Goal: Information Seeking & Learning: Learn about a topic

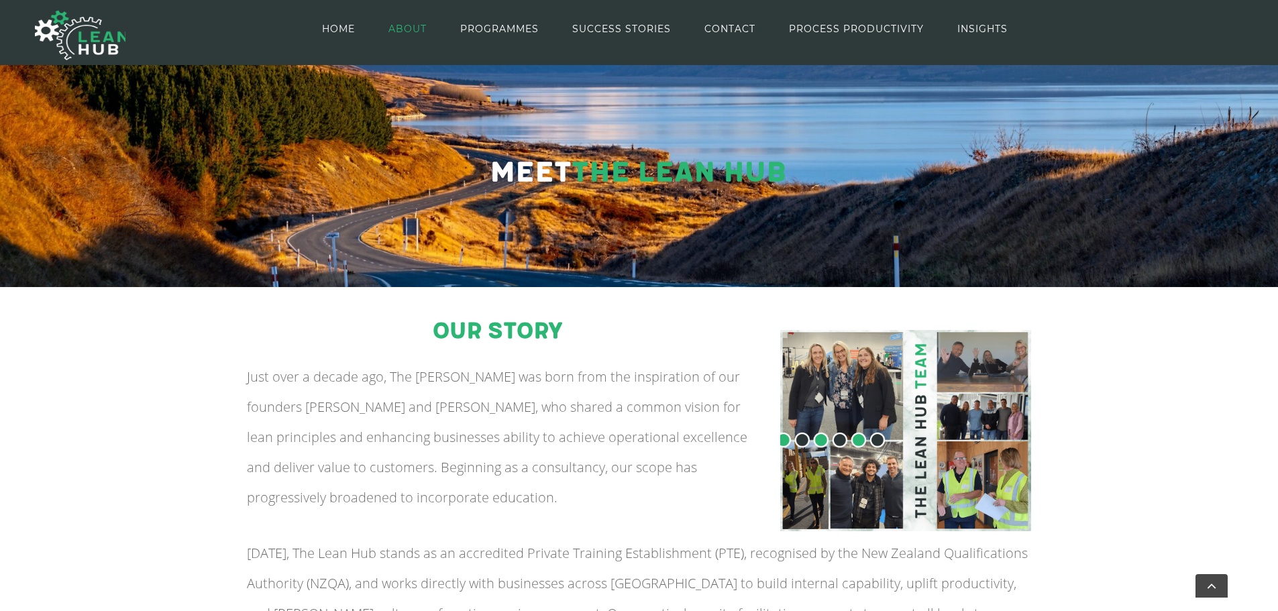
click at [876, 330] on img at bounding box center [905, 430] width 251 height 201
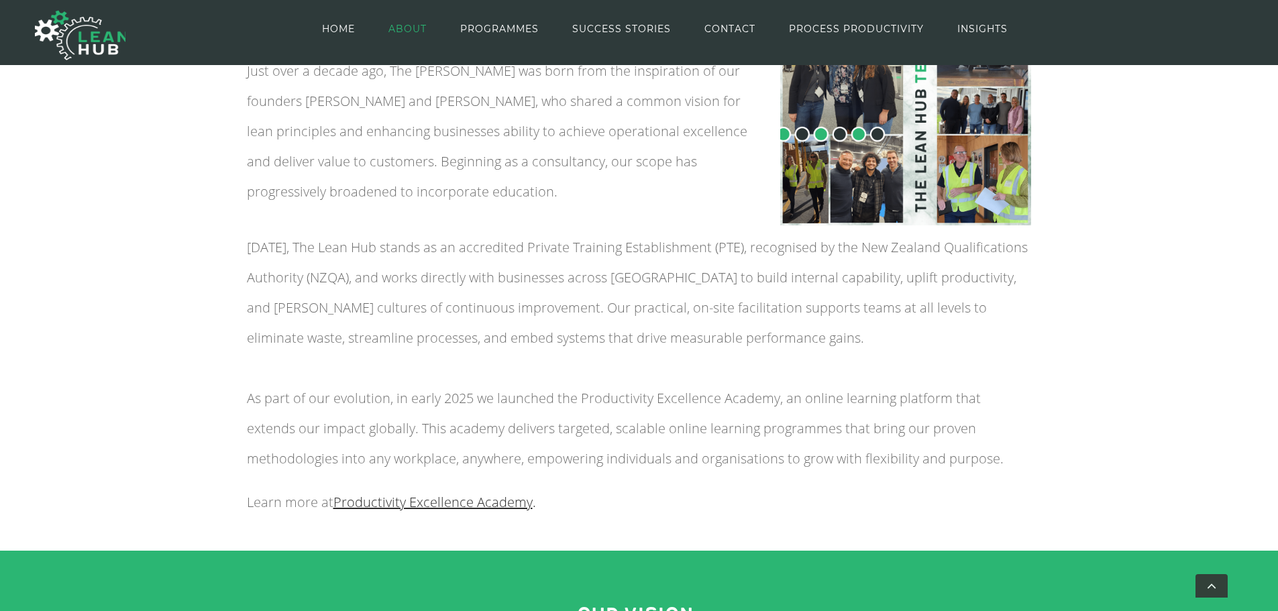
scroll to position [312, 0]
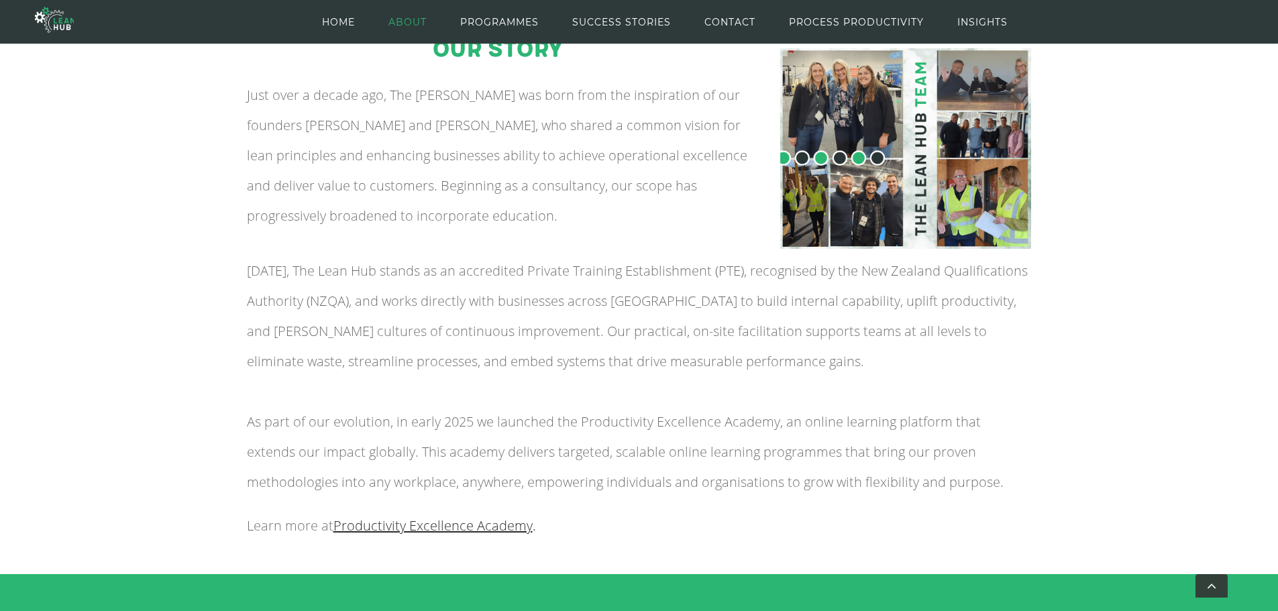
click at [829, 116] on img at bounding box center [905, 148] width 251 height 201
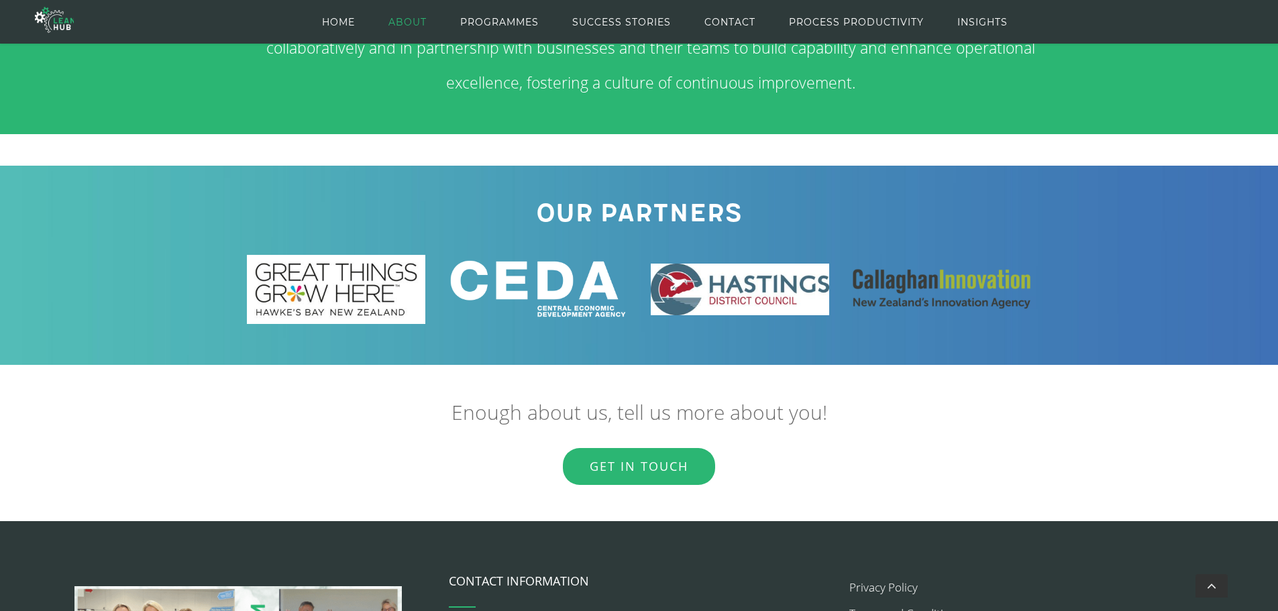
scroll to position [1579, 0]
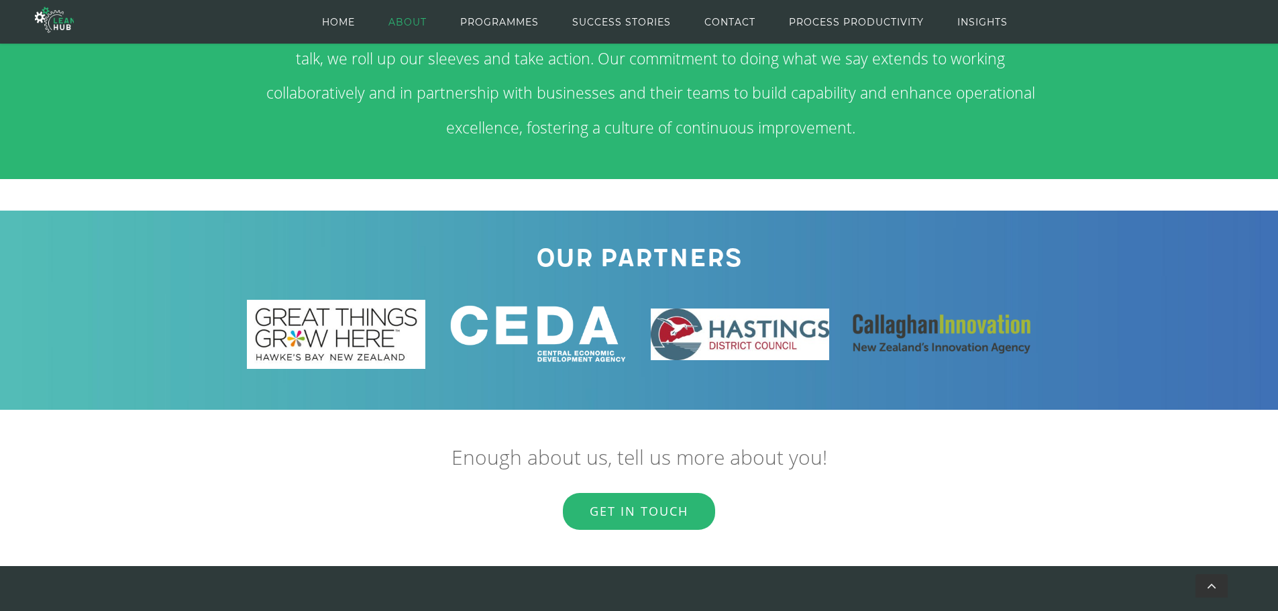
click at [725, 349] on img at bounding box center [740, 335] width 179 height 52
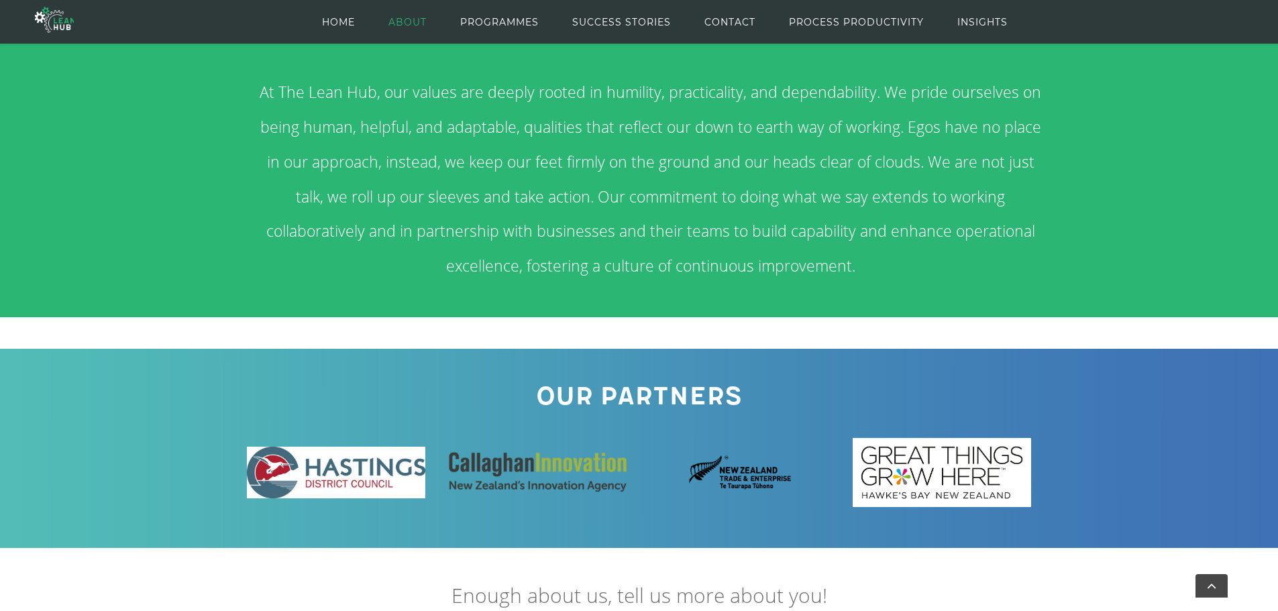
scroll to position [1311, 0]
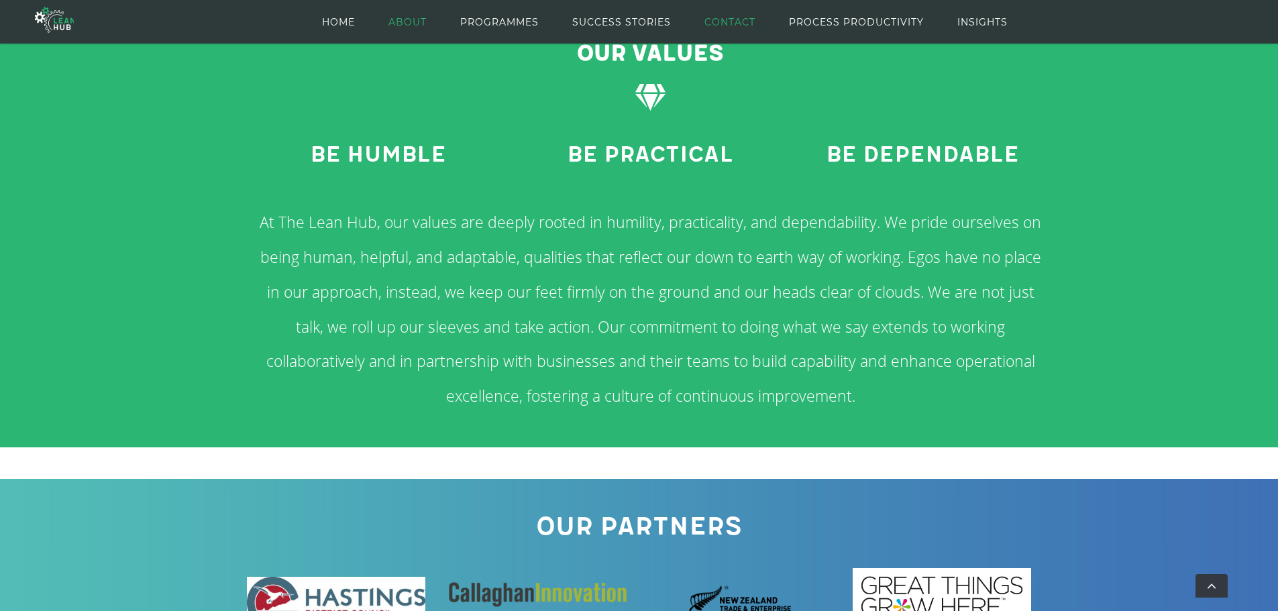
click at [733, 14] on span "CONTACT" at bounding box center [730, 22] width 51 height 60
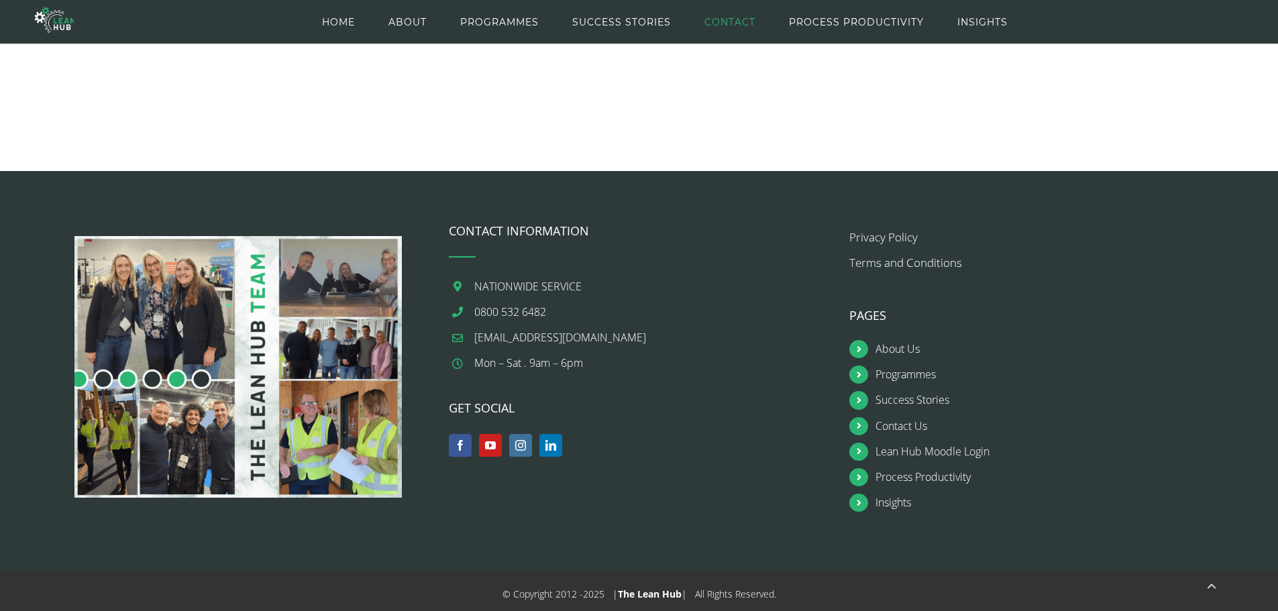
scroll to position [910, 0]
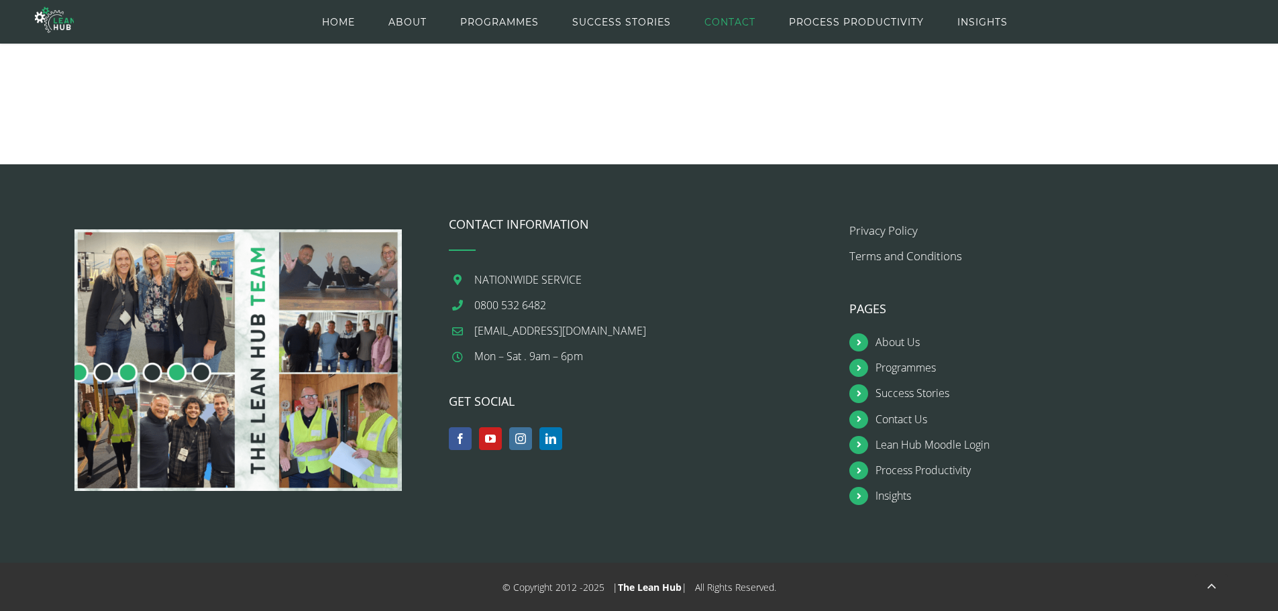
click at [649, 587] on link "The Lean Hub" at bounding box center [650, 587] width 64 height 13
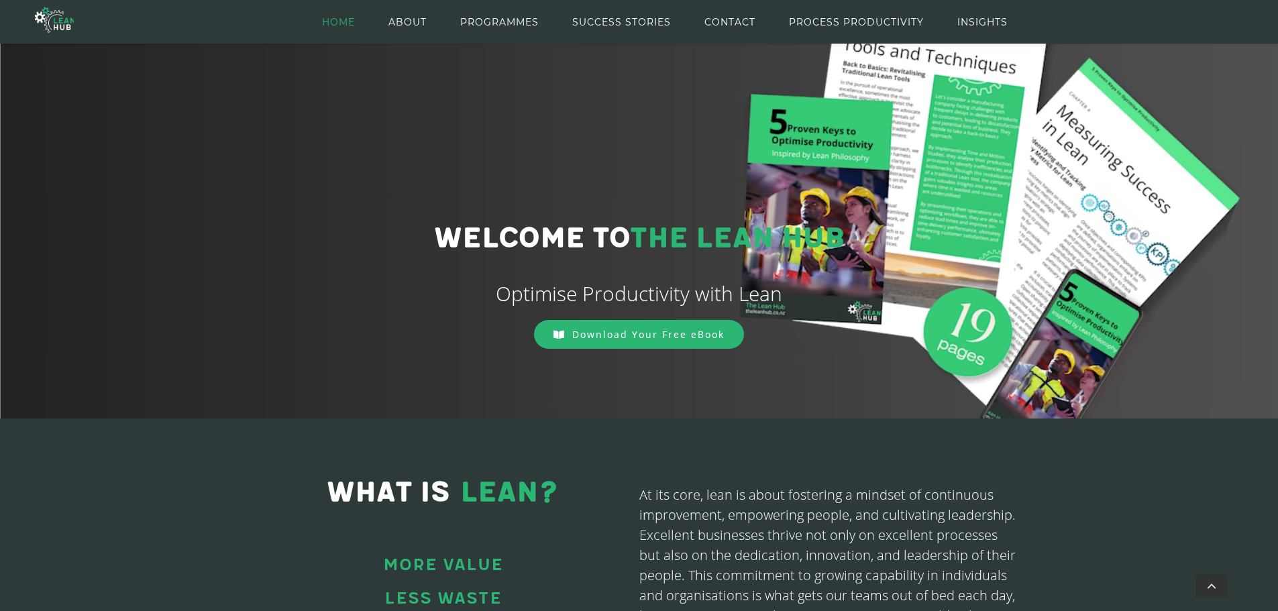
scroll to position [11, 0]
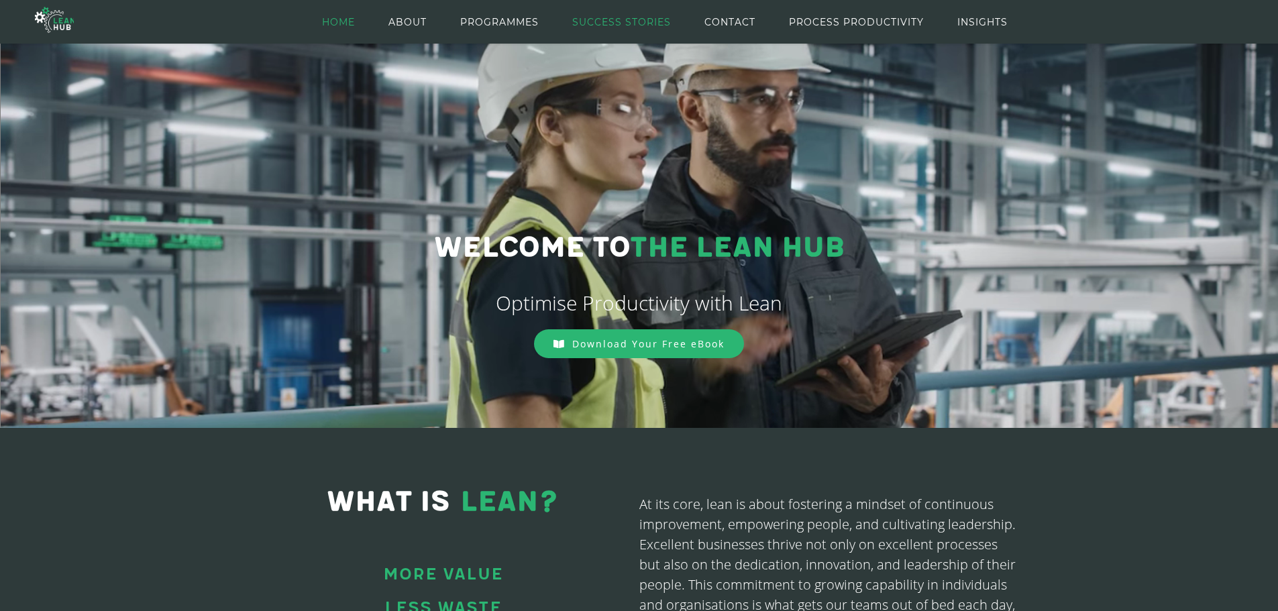
click at [632, 13] on span "SUCCESS STORIES" at bounding box center [621, 22] width 99 height 60
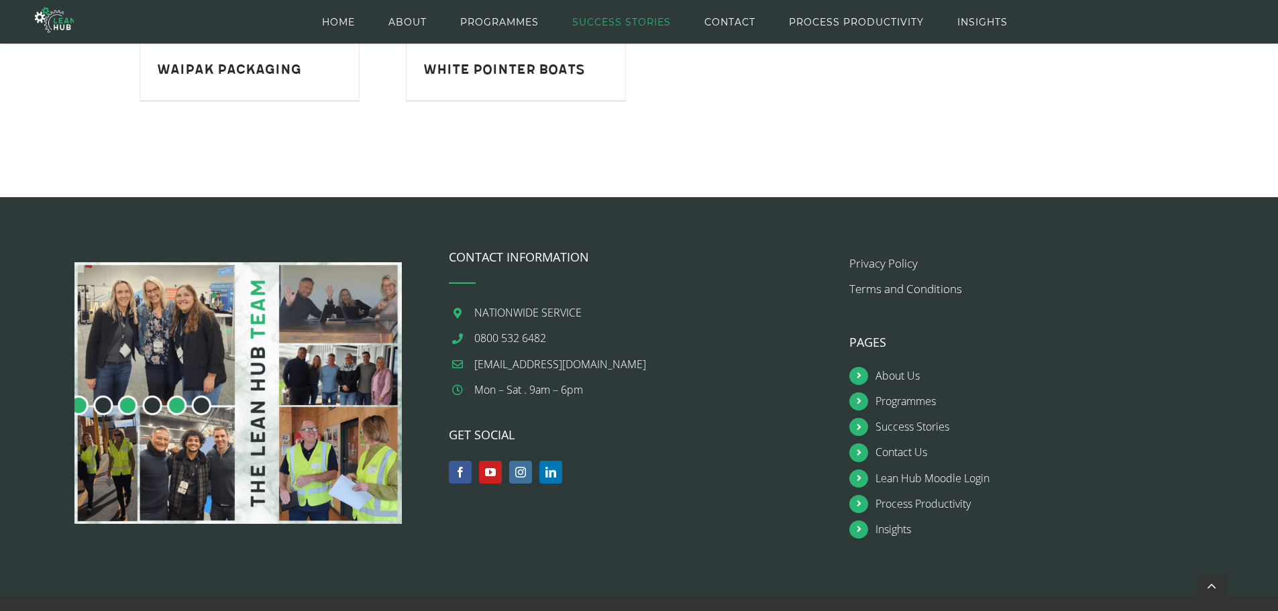
scroll to position [1678, 0]
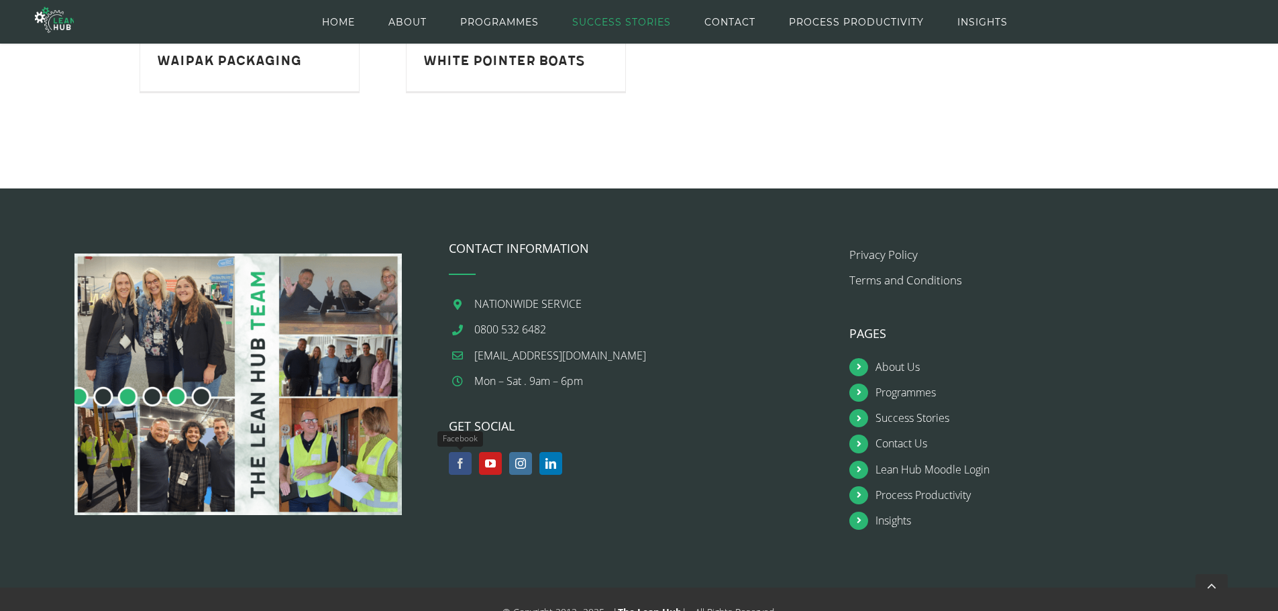
click at [460, 463] on link "Facebook" at bounding box center [460, 463] width 23 height 23
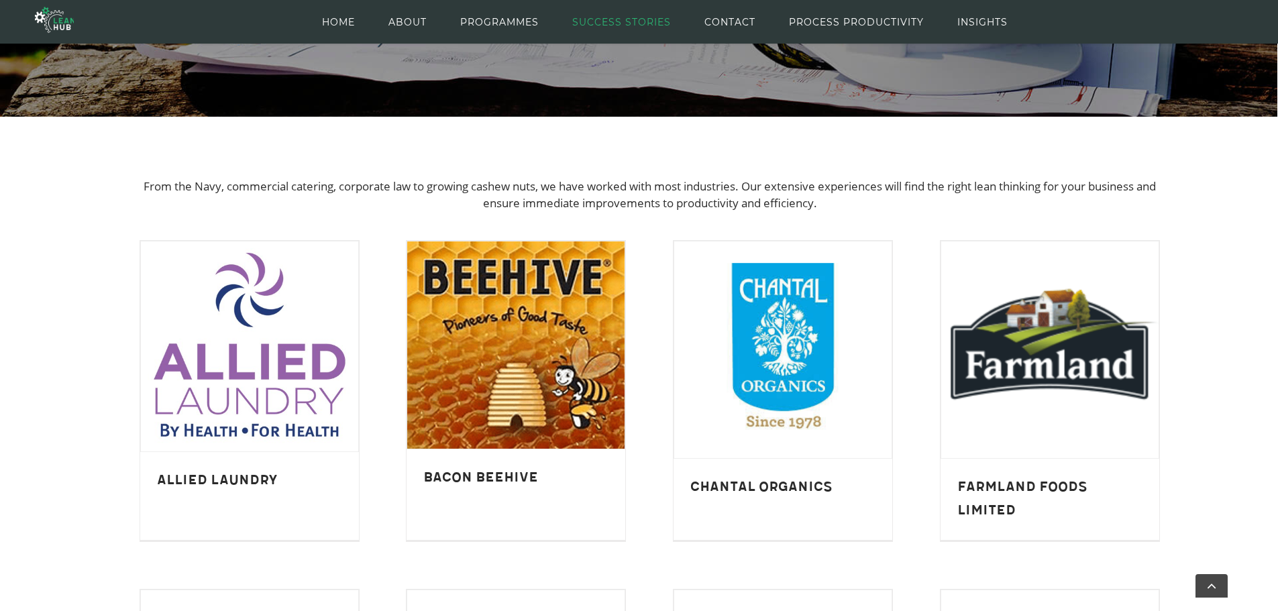
scroll to position [226, 0]
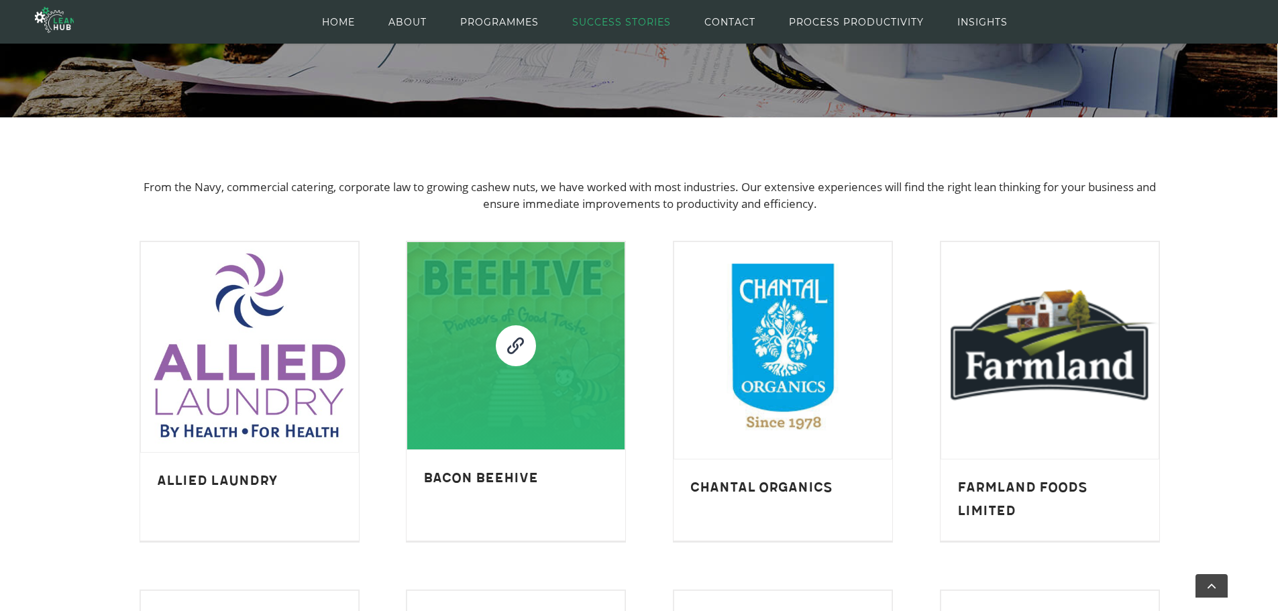
click at [515, 340] on link "Bacon Beehive" at bounding box center [516, 345] width 40 height 40
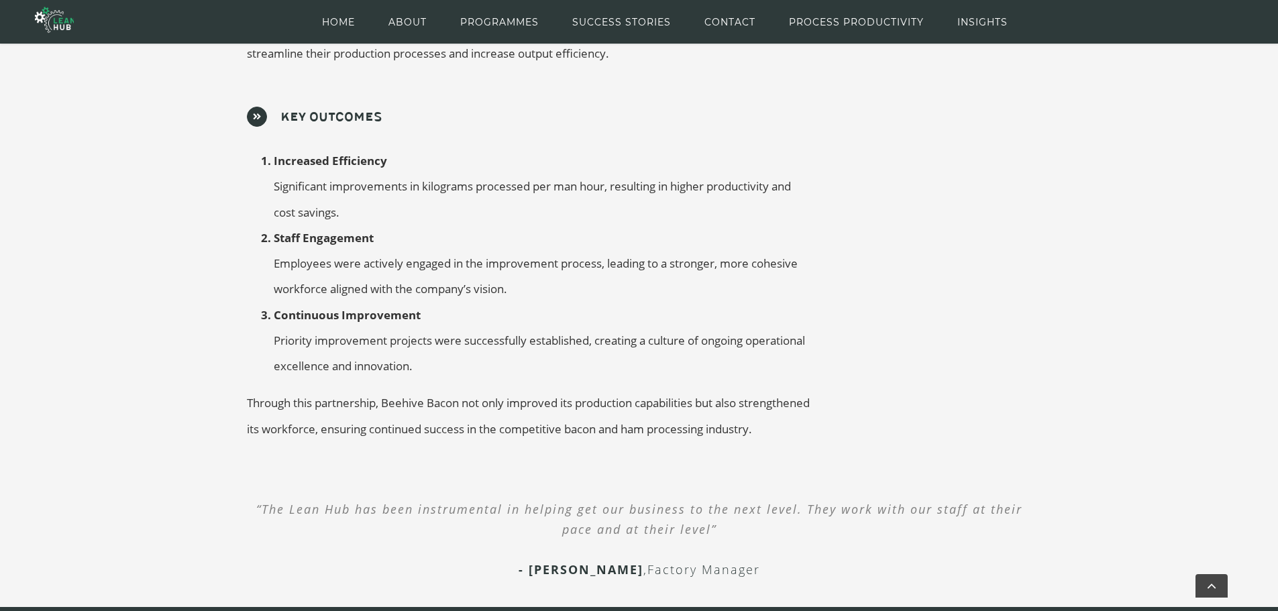
scroll to position [917, 0]
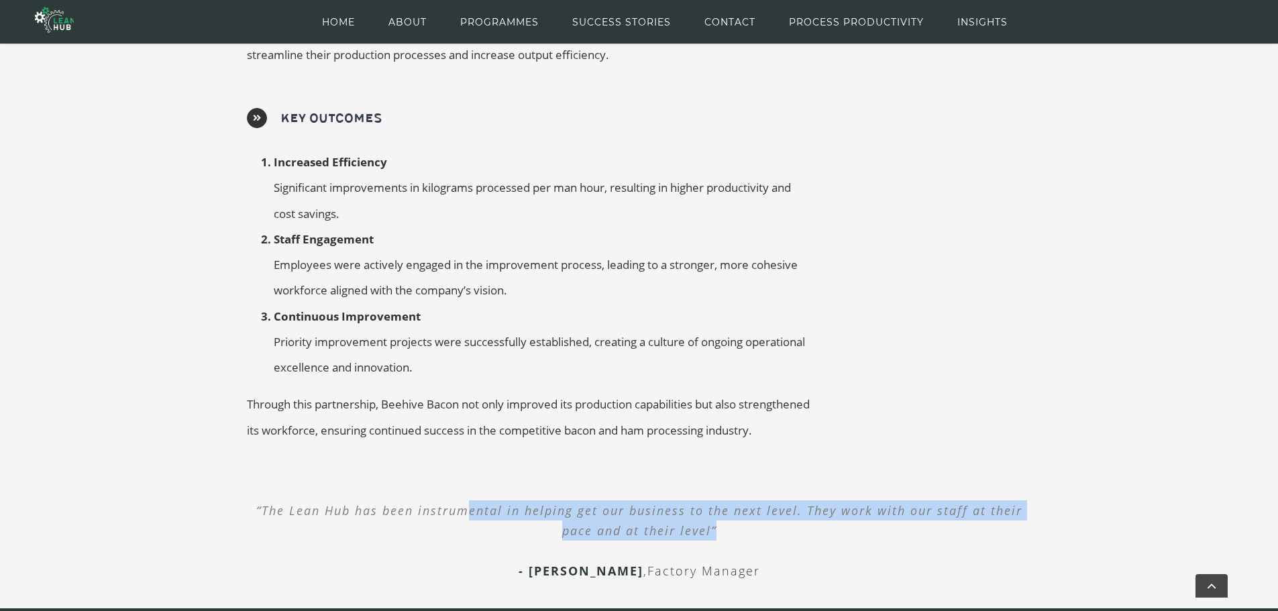
drag, startPoint x: 470, startPoint y: 514, endPoint x: 823, endPoint y: 538, distance: 354.5
click at [823, 538] on q "“The Lean Hub has been instrumental in helping get our business to the next lev…" at bounding box center [639, 521] width 819 height 74
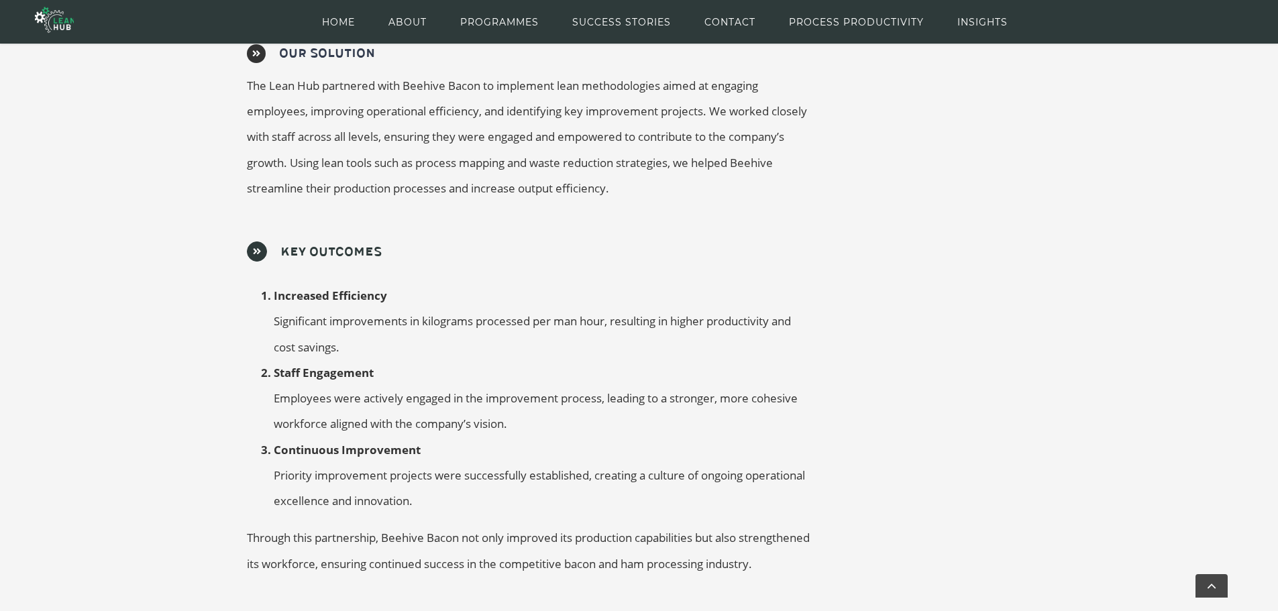
scroll to position [783, 0]
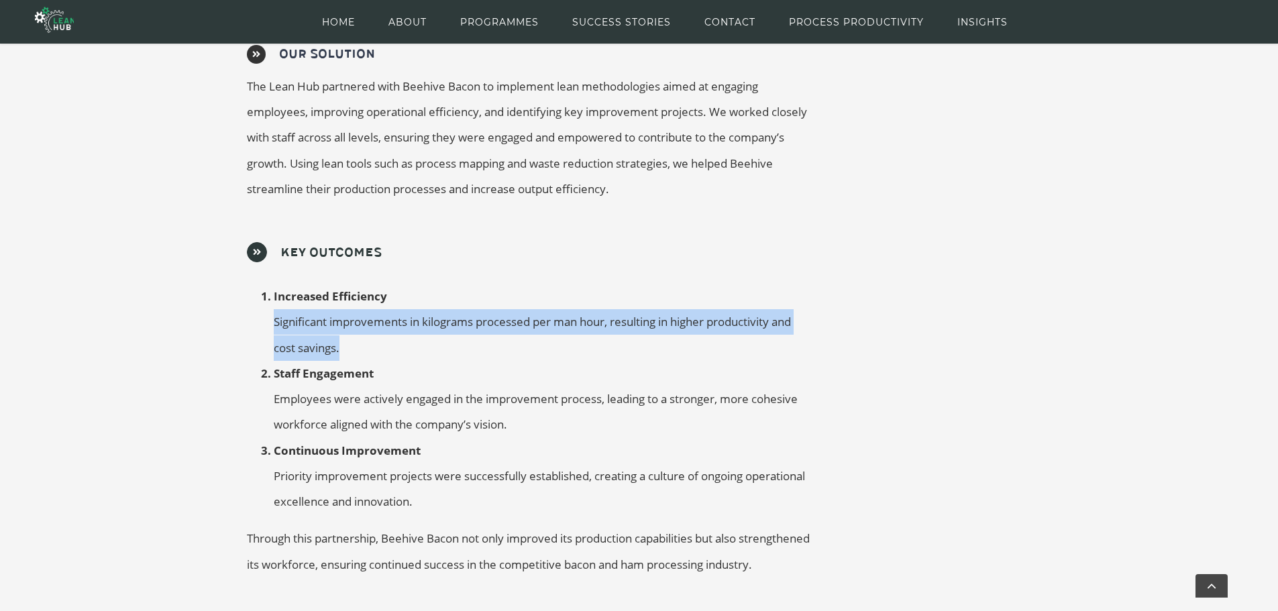
drag, startPoint x: 274, startPoint y: 292, endPoint x: 448, endPoint y: 318, distance: 175.8
click at [448, 318] on ol "Increased Efficiency Significant improvements in kilograms processed per man ho…" at bounding box center [529, 399] width 565 height 231
click at [448, 318] on li "Increased Efficiency Significant improvements in kilograms processed per man ho…" at bounding box center [543, 322] width 538 height 77
drag, startPoint x: 384, startPoint y: 296, endPoint x: 523, endPoint y: 314, distance: 140.8
click at [523, 314] on li "Increased Efficiency Significant improvements in kilograms processed per man ho…" at bounding box center [543, 322] width 538 height 77
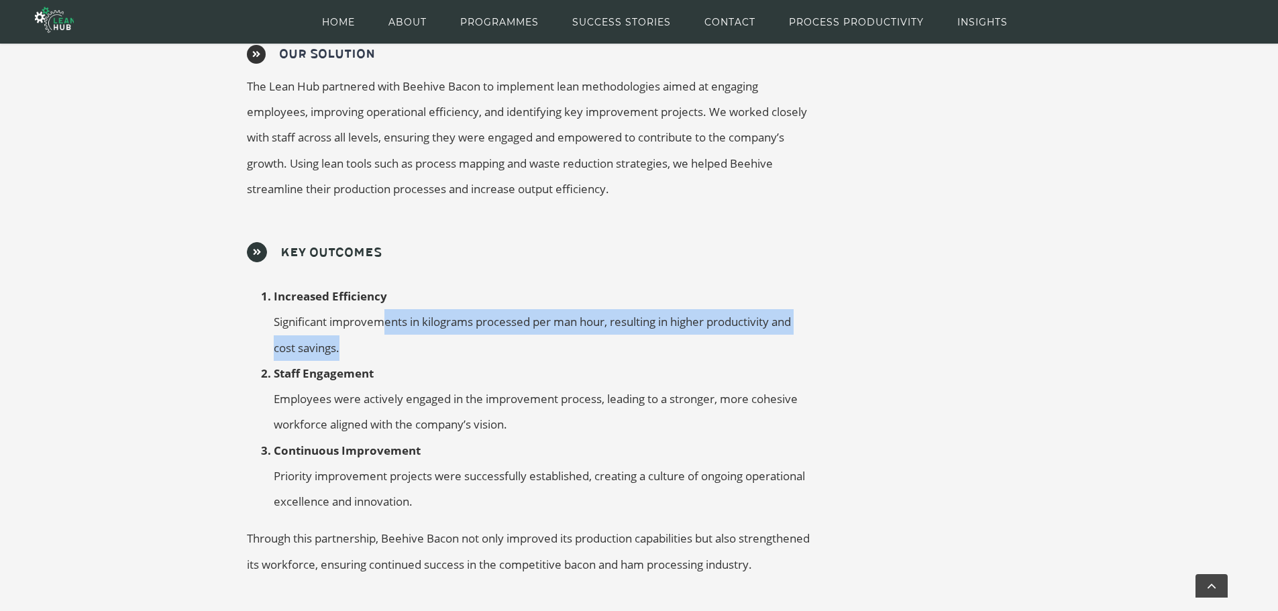
click at [523, 314] on li "Increased Efficiency Significant improvements in kilograms processed per man ho…" at bounding box center [543, 322] width 538 height 77
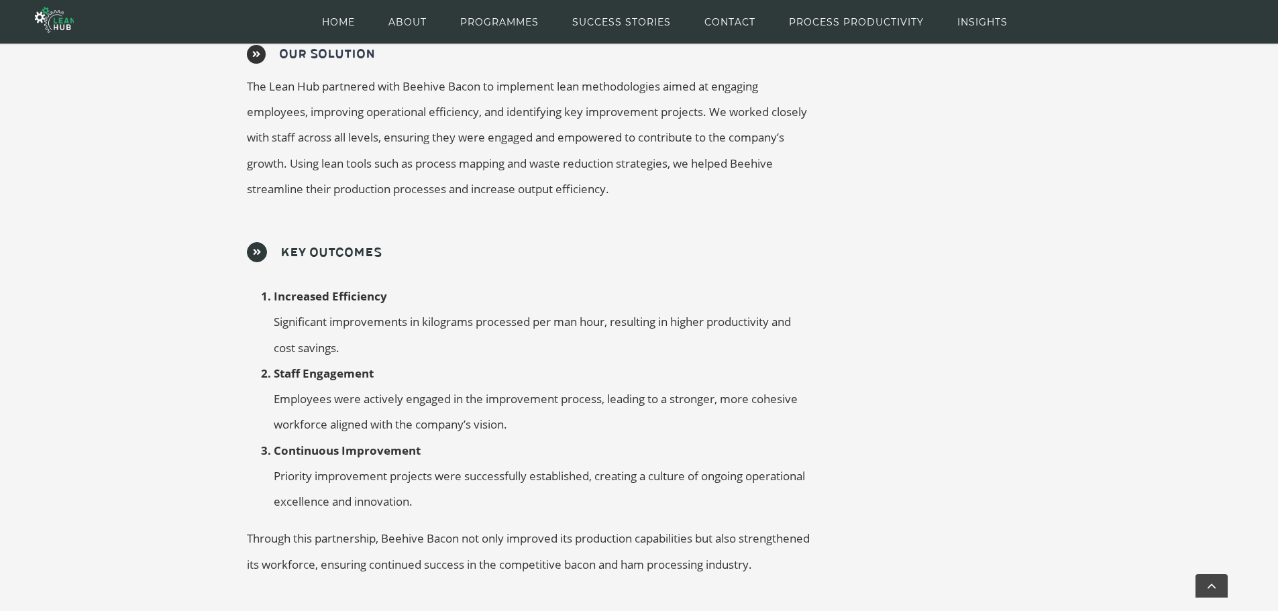
click at [518, 303] on span "Increased Efficiency Significant improvements in kilograms processed per man ho…" at bounding box center [532, 322] width 517 height 67
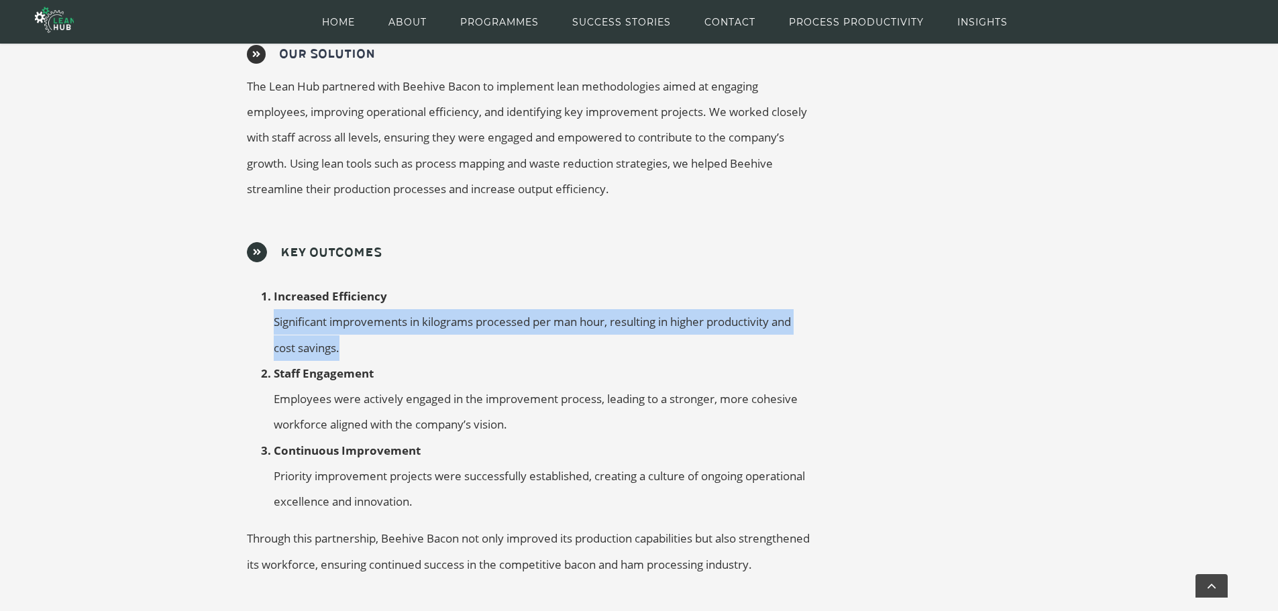
click at [518, 303] on span "Increased Efficiency Significant improvements in kilograms processed per man ho…" at bounding box center [532, 322] width 517 height 67
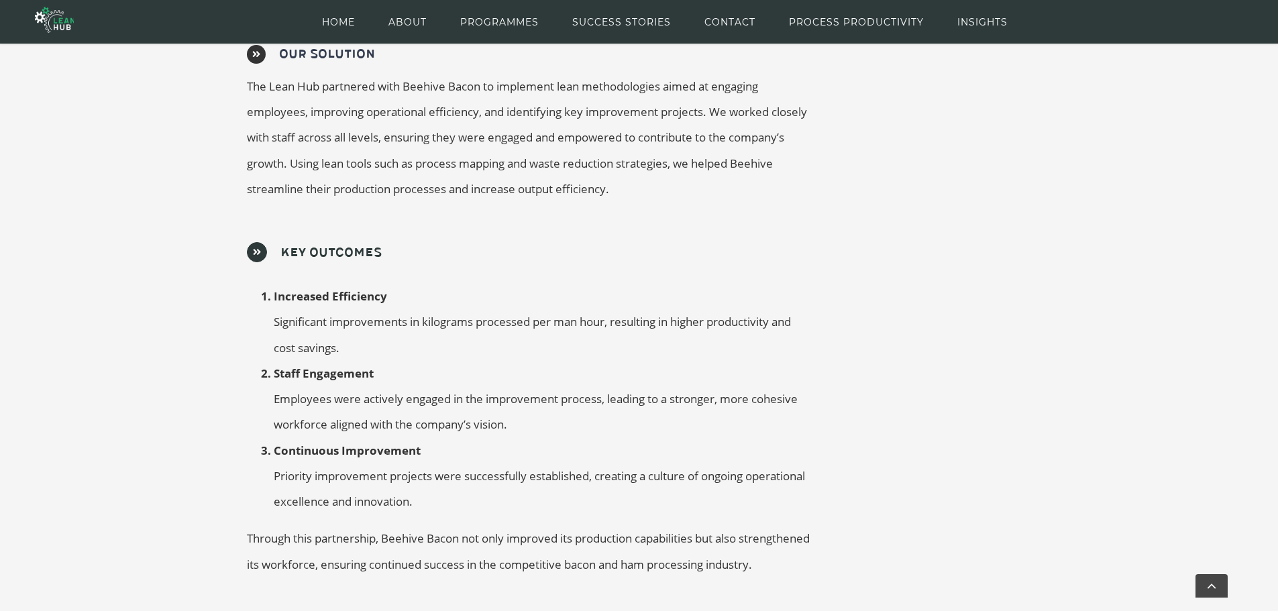
click at [276, 375] on span "Staff Engagement Employees were actively engaged in the improvement process, le…" at bounding box center [536, 399] width 524 height 67
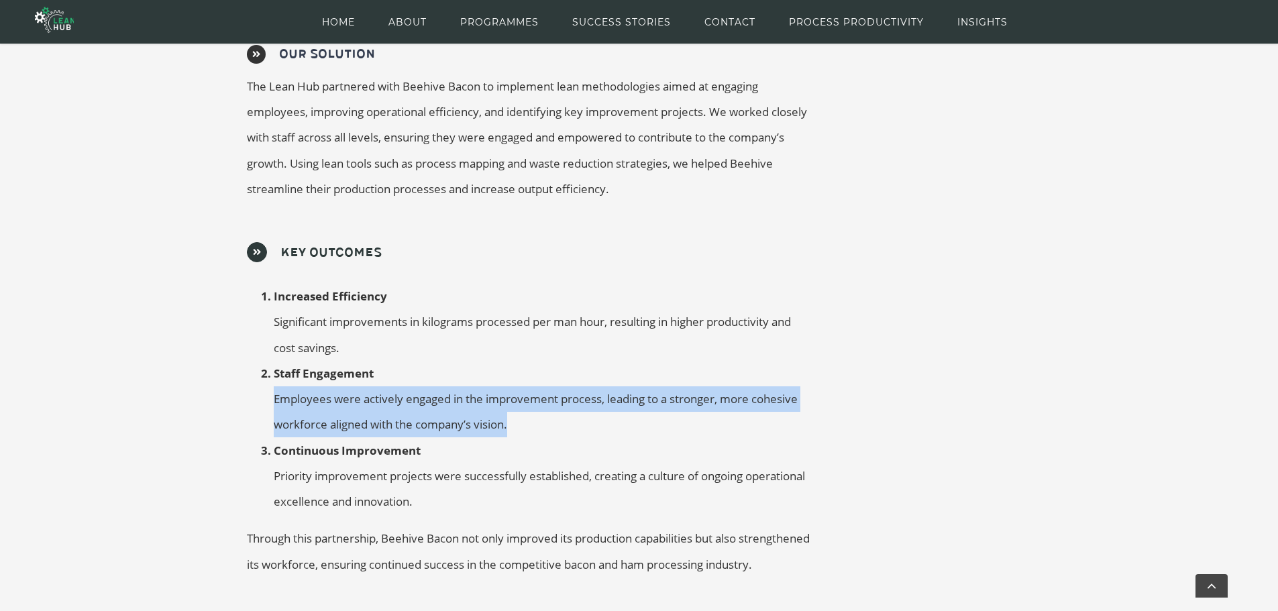
click at [276, 375] on span "Staff Engagement Employees were actively engaged in the improvement process, le…" at bounding box center [536, 399] width 524 height 67
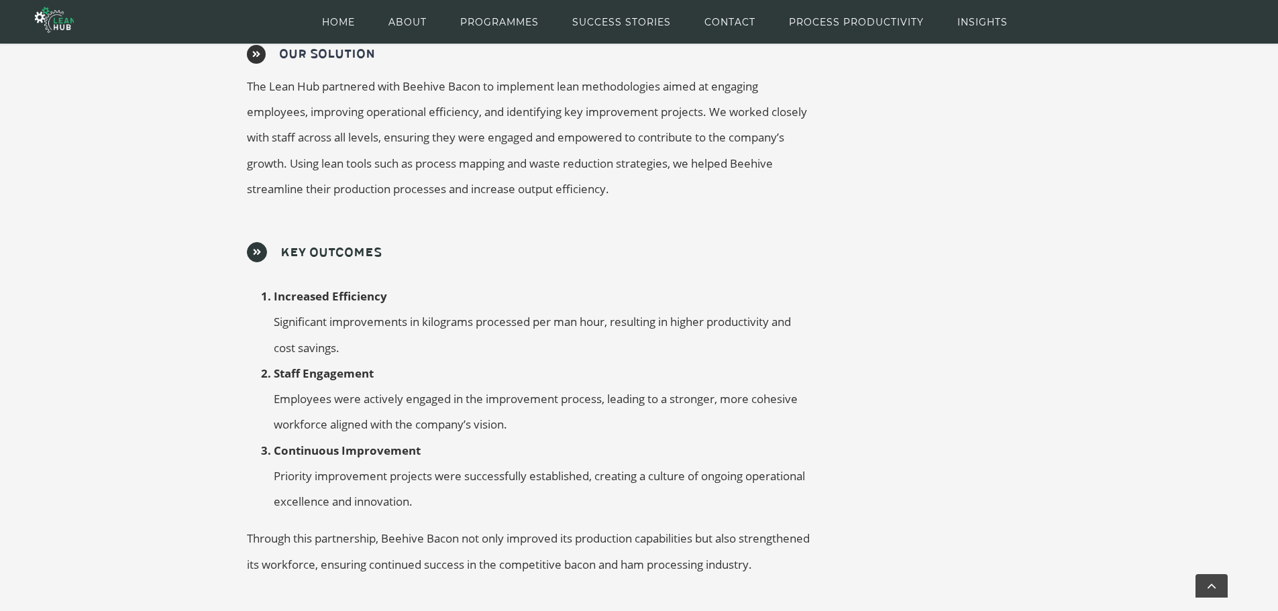
click at [296, 458] on span "Continuous Improvement Priority improvement projects were successfully establis…" at bounding box center [540, 476] width 532 height 67
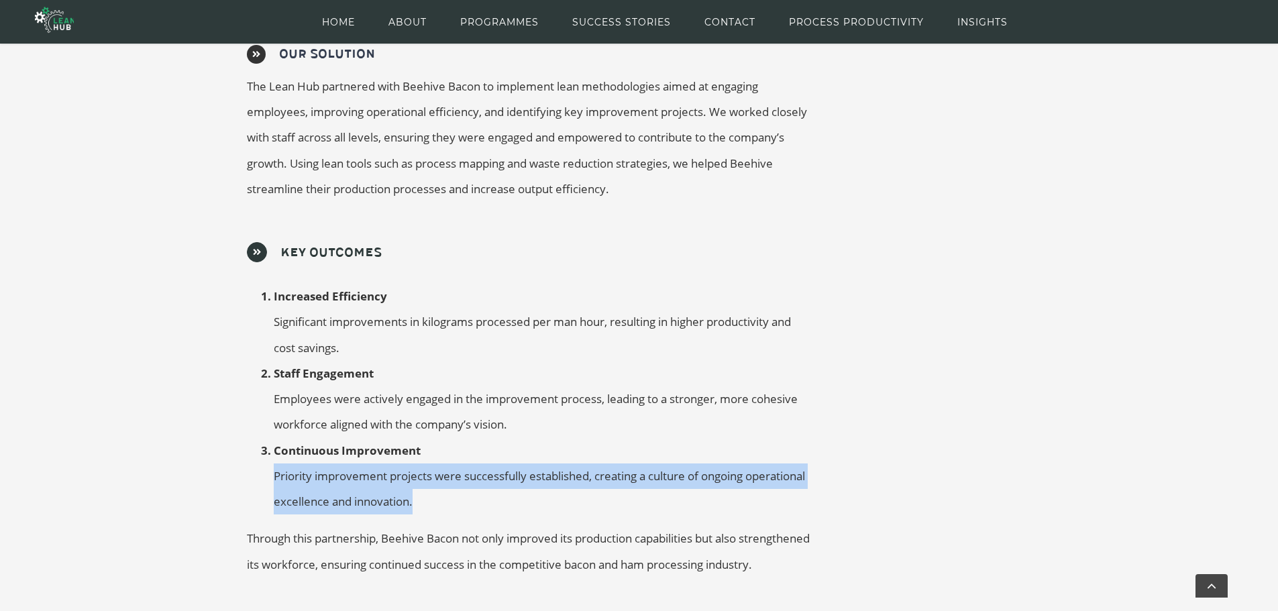
click at [296, 458] on span "Continuous Improvement Priority improvement projects were successfully establis…" at bounding box center [540, 476] width 532 height 67
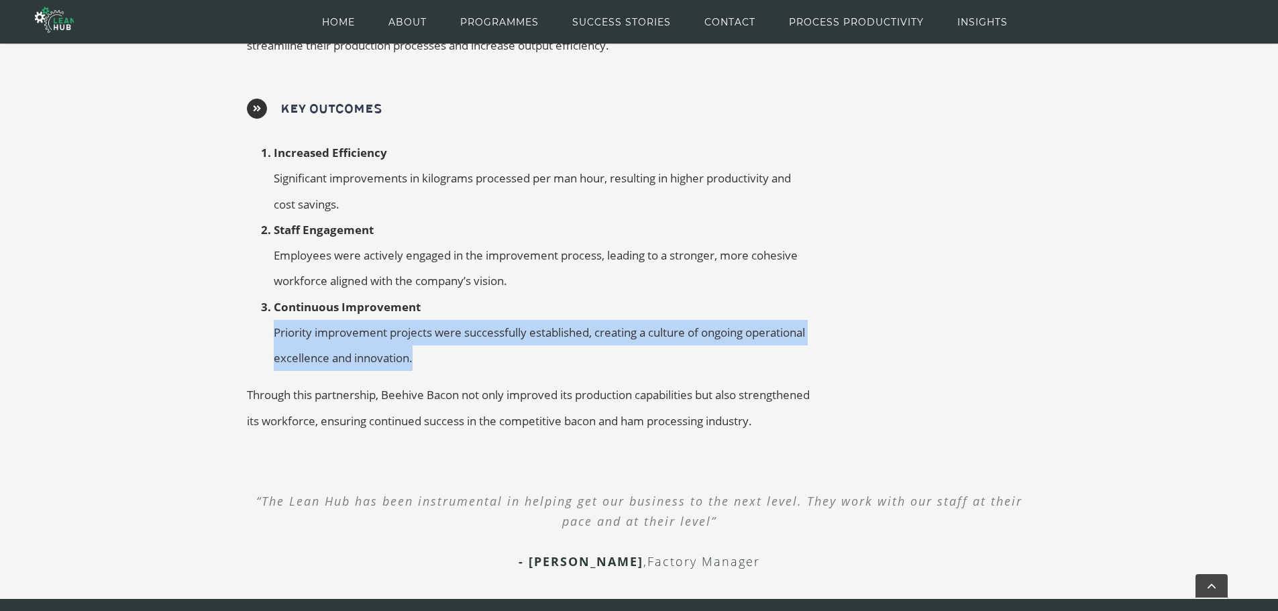
scroll to position [984, 0]
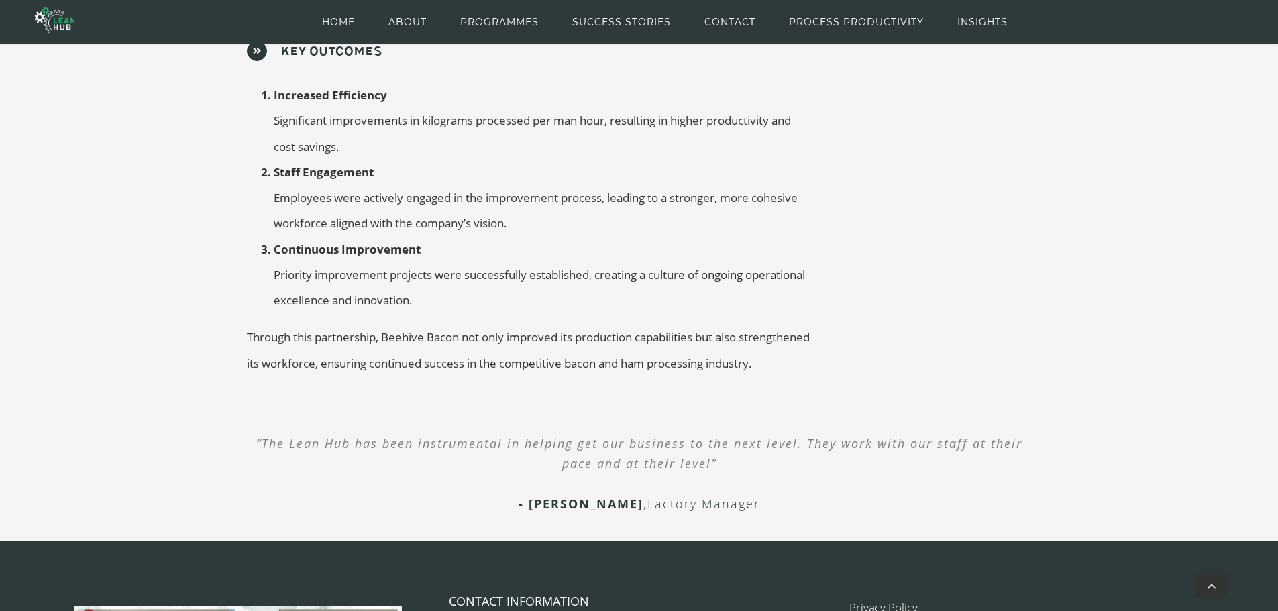
click at [290, 330] on span "Through this partnership, Beehive Bacon not only improved its production capabi…" at bounding box center [528, 350] width 563 height 41
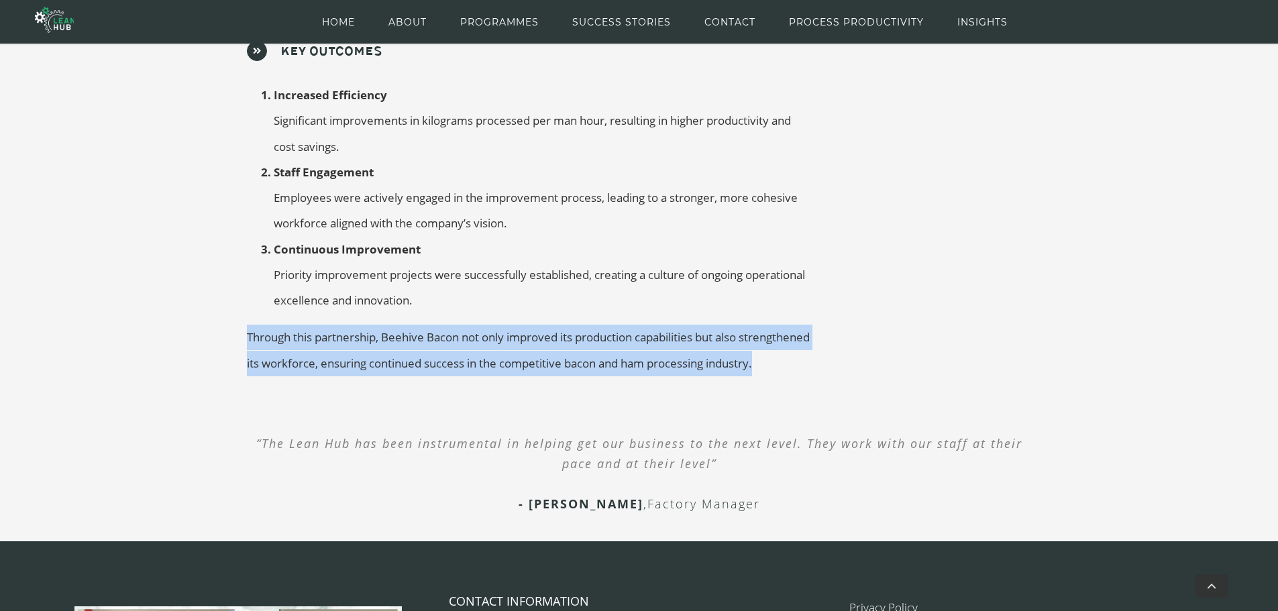
click at [290, 330] on span "Through this partnership, Beehive Bacon not only improved its production capabi…" at bounding box center [528, 350] width 563 height 41
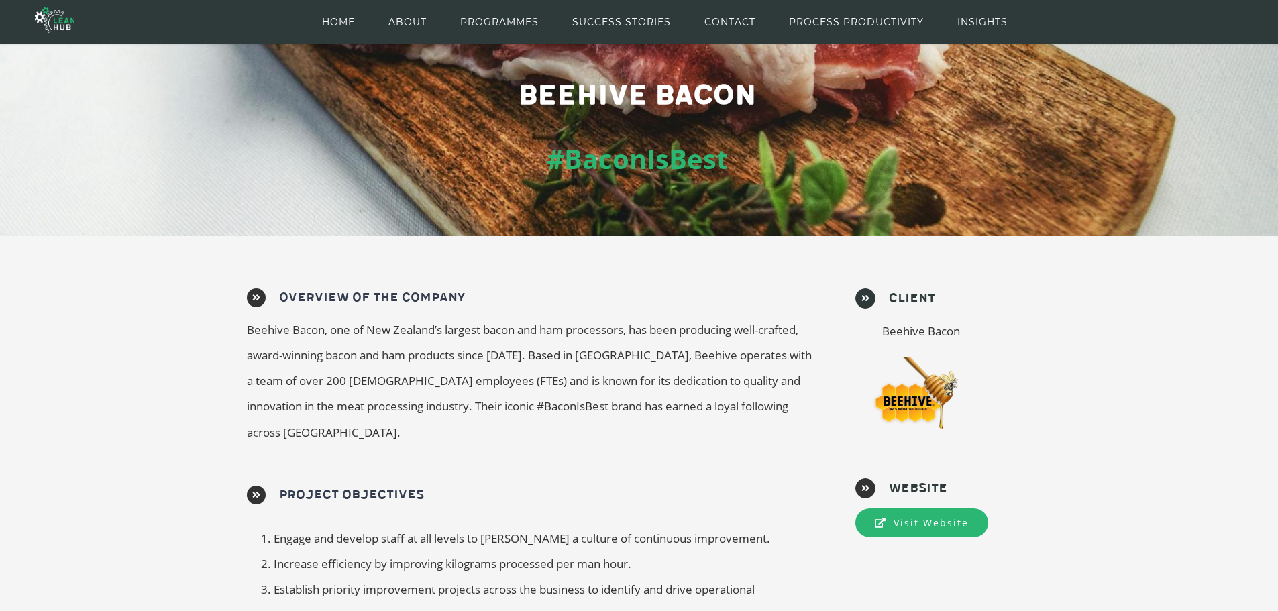
scroll to position [179, 0]
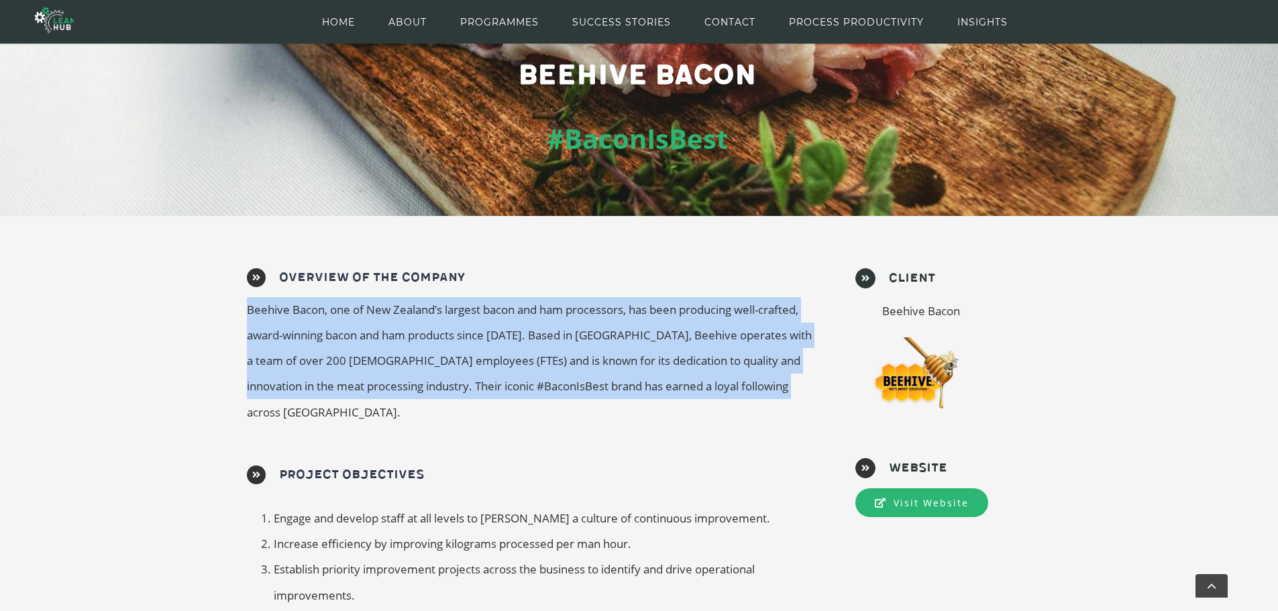
drag, startPoint x: 311, startPoint y: 307, endPoint x: 813, endPoint y: 383, distance: 507.7
click at [813, 383] on div "Overview of the Company Beehive Bacon, one of New Zealand’s largest bacon and h…" at bounding box center [529, 353] width 585 height 170
click at [591, 336] on span "Beehive Bacon, one of New Zealand’s largest bacon and ham processors, has been …" at bounding box center [529, 361] width 565 height 118
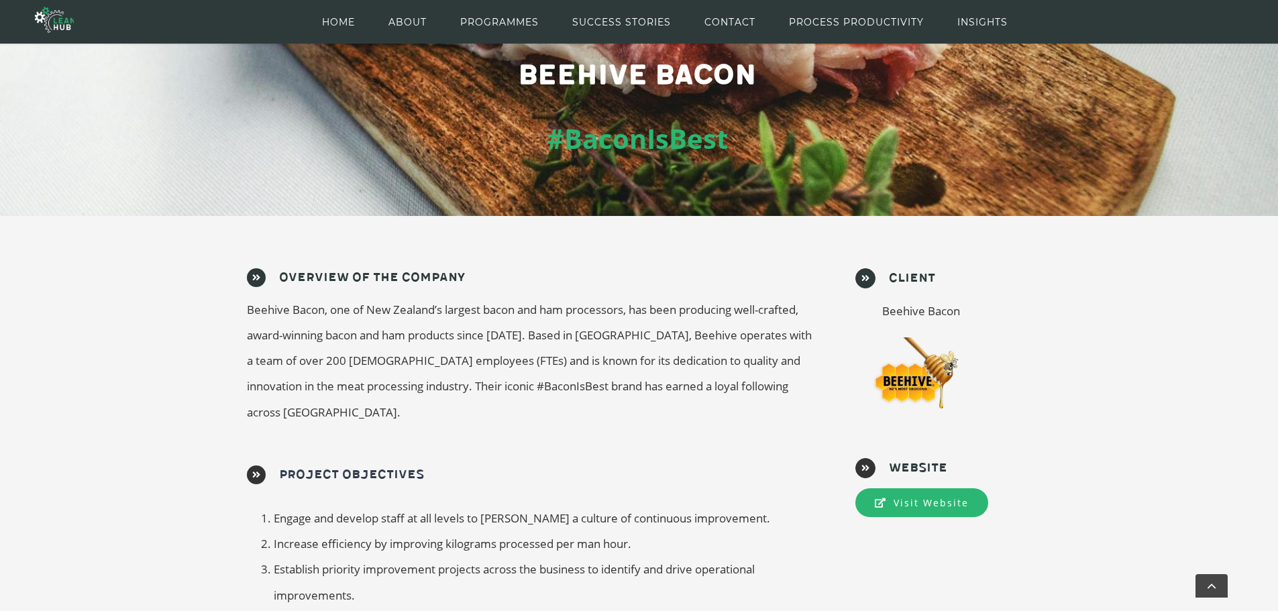
click at [591, 336] on span "Beehive Bacon, one of New Zealand’s largest bacon and ham processors, has been …" at bounding box center [529, 361] width 565 height 118
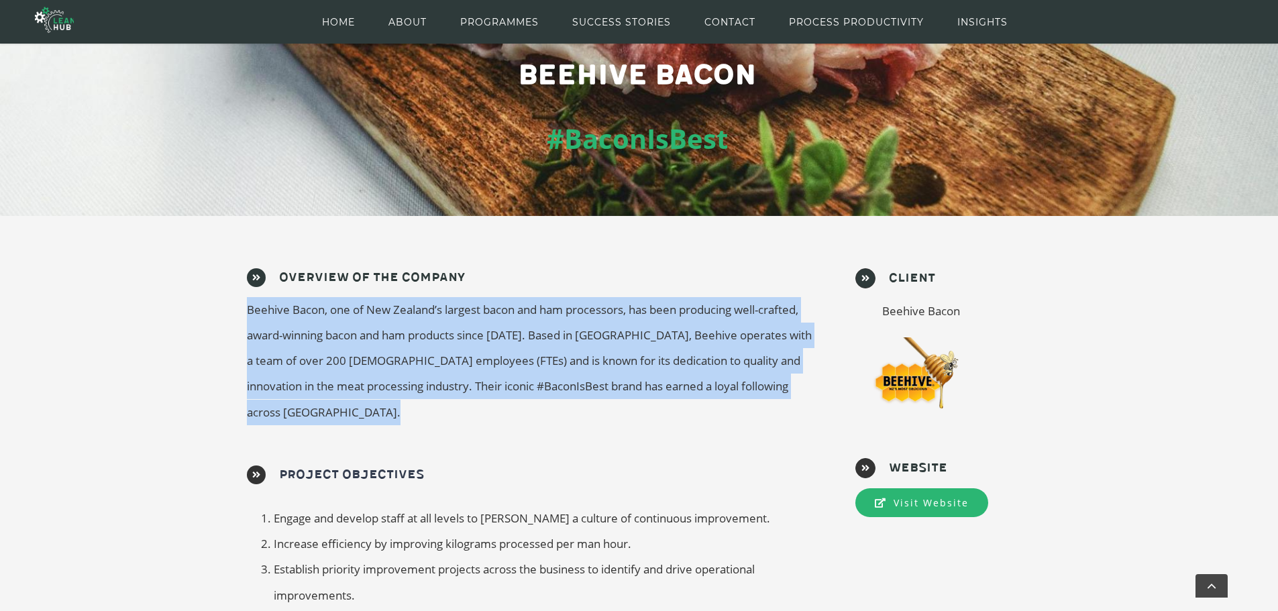
click at [591, 336] on span "Beehive Bacon, one of New Zealand’s largest bacon and ham processors, has been …" at bounding box center [529, 361] width 565 height 118
click at [281, 364] on span "Beehive Bacon, one of New Zealand’s largest bacon and ham processors, has been …" at bounding box center [529, 361] width 565 height 118
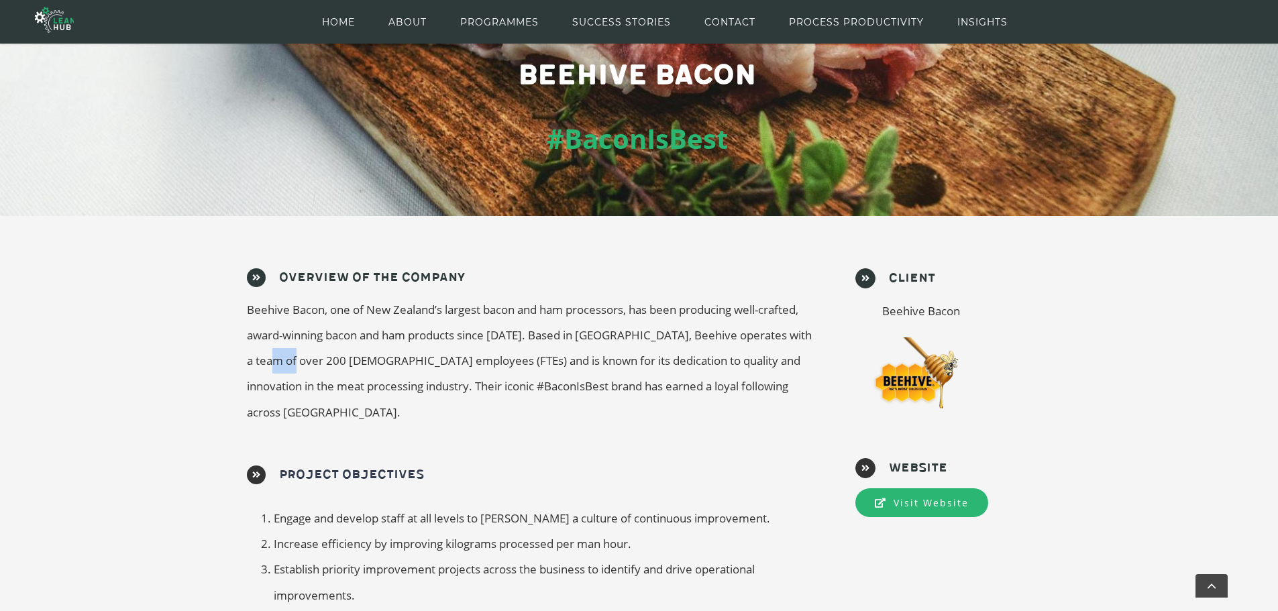
click at [281, 364] on span "Beehive Bacon, one of New Zealand’s largest bacon and ham processors, has been …" at bounding box center [529, 361] width 565 height 118
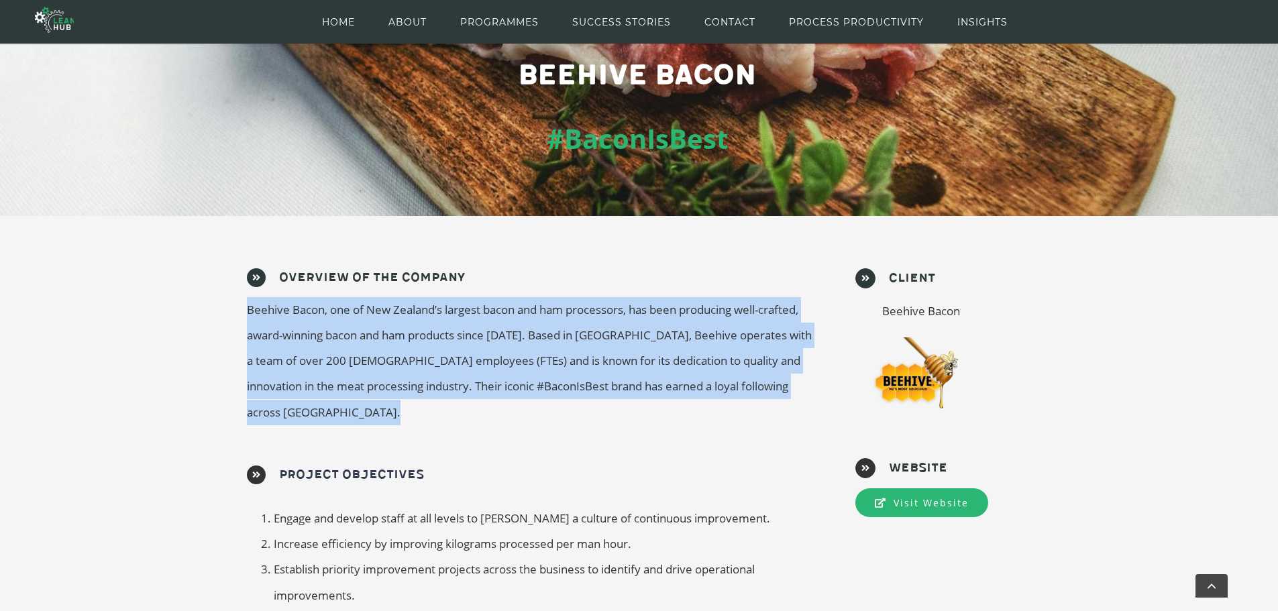
click at [281, 364] on span "Beehive Bacon, one of New Zealand’s largest bacon and ham processors, has been …" at bounding box center [529, 361] width 565 height 118
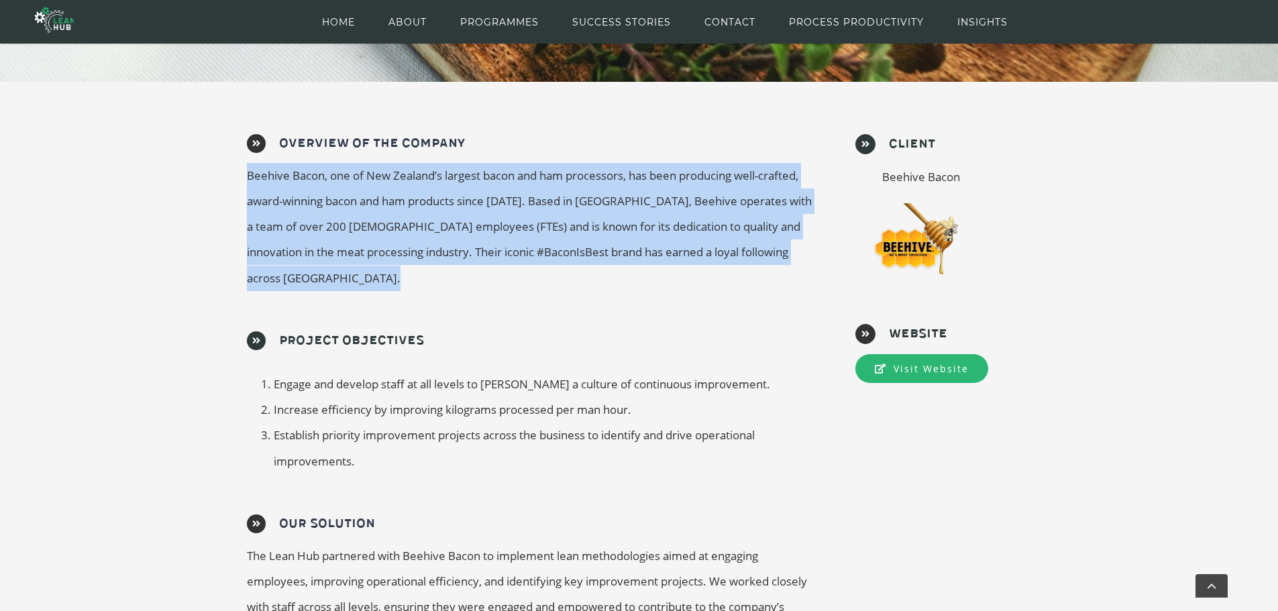
scroll to position [380, 0]
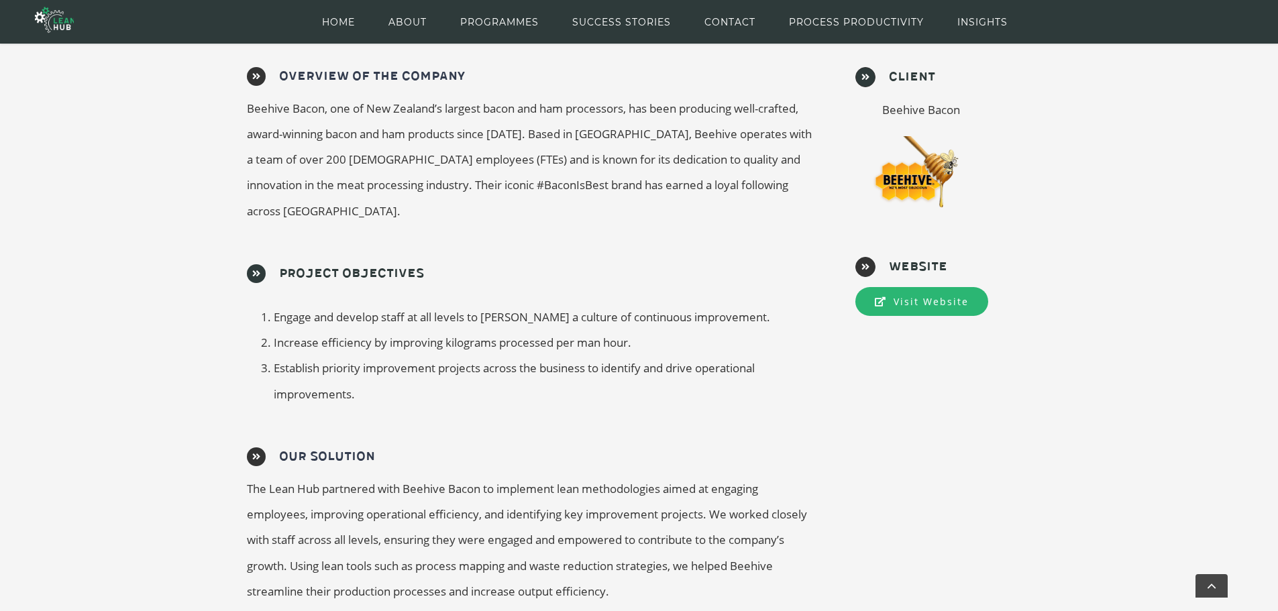
click at [303, 335] on span "Increase efficiency by improving kilograms processed per man hour." at bounding box center [453, 342] width 358 height 15
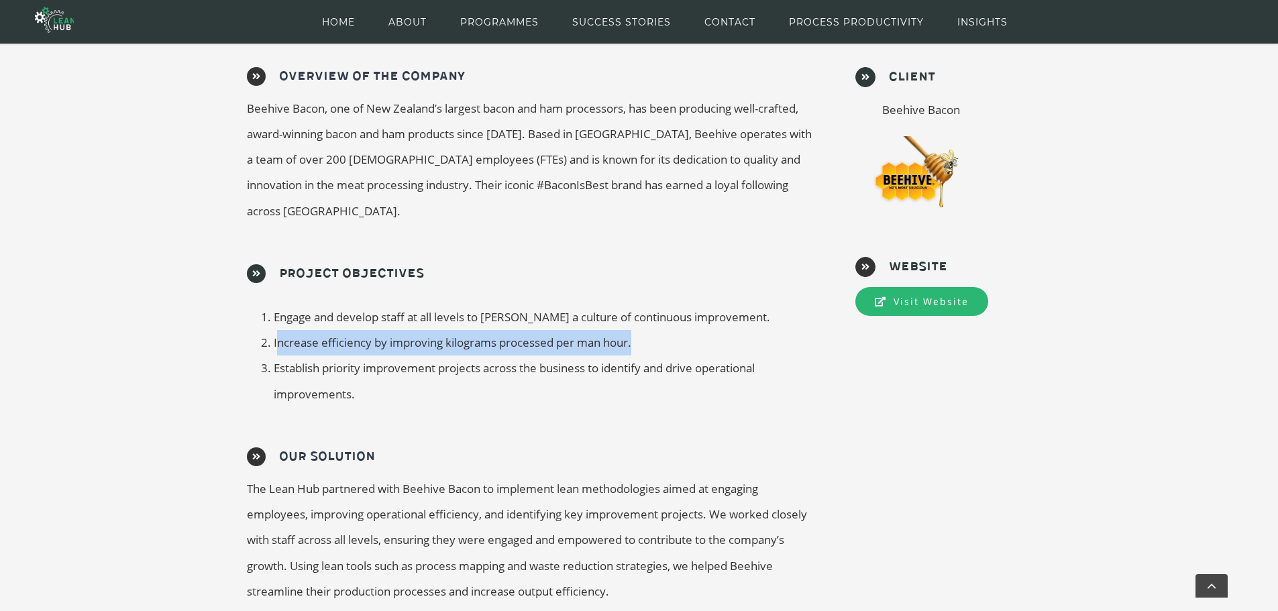
click at [303, 335] on span "Increase efficiency by improving kilograms processed per man hour." at bounding box center [453, 342] width 358 height 15
drag, startPoint x: 272, startPoint y: 319, endPoint x: 399, endPoint y: 374, distance: 139.1
click at [399, 374] on ol "Engage and develop staff at all levels to [PERSON_NAME] a culture of continuous…" at bounding box center [529, 356] width 565 height 103
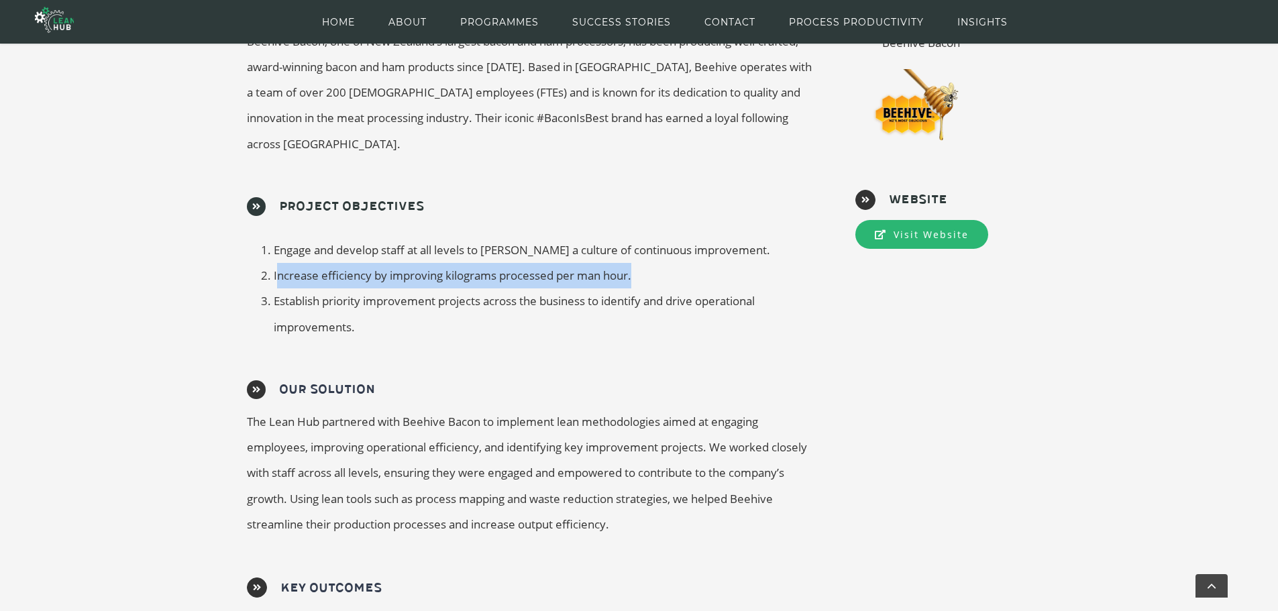
scroll to position [514, 0]
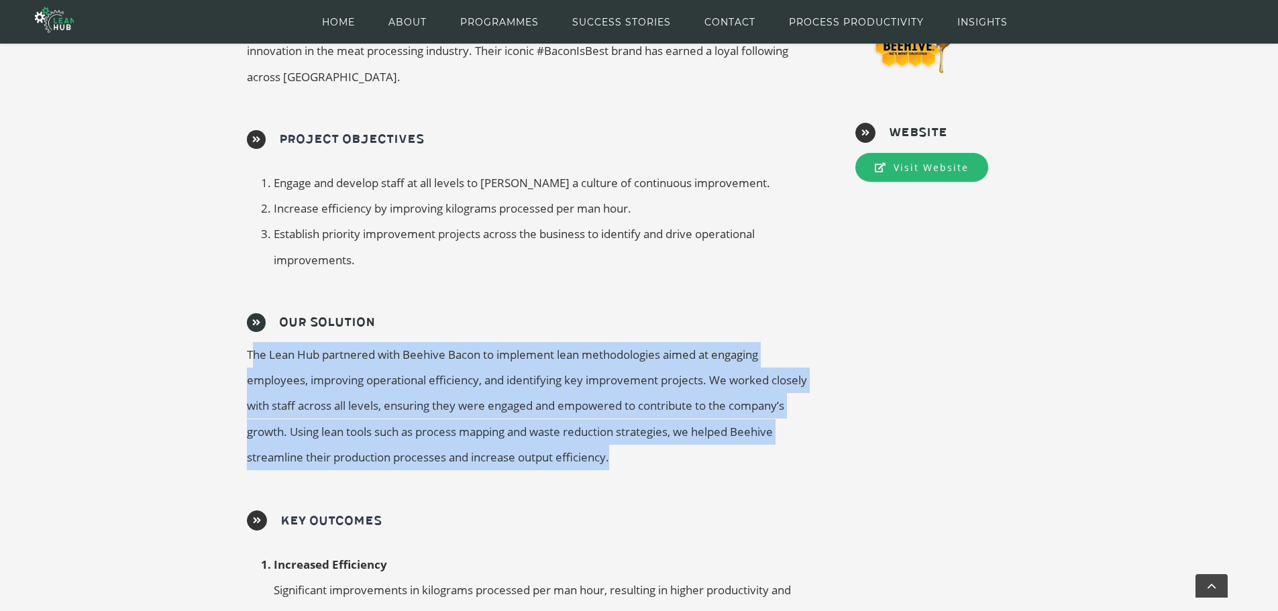
drag, startPoint x: 257, startPoint y: 319, endPoint x: 730, endPoint y: 434, distance: 486.7
click at [730, 434] on div "The Lean Hub partnered with Beehive Bacon to implement lean methodologies aimed…" at bounding box center [529, 406] width 565 height 128
drag, startPoint x: 668, startPoint y: 427, endPoint x: 237, endPoint y: 337, distance: 440.9
click at [237, 337] on div "Our Solution The Lean Hub partnered with Beehive Bacon to implement lean method…" at bounding box center [529, 398] width 585 height 170
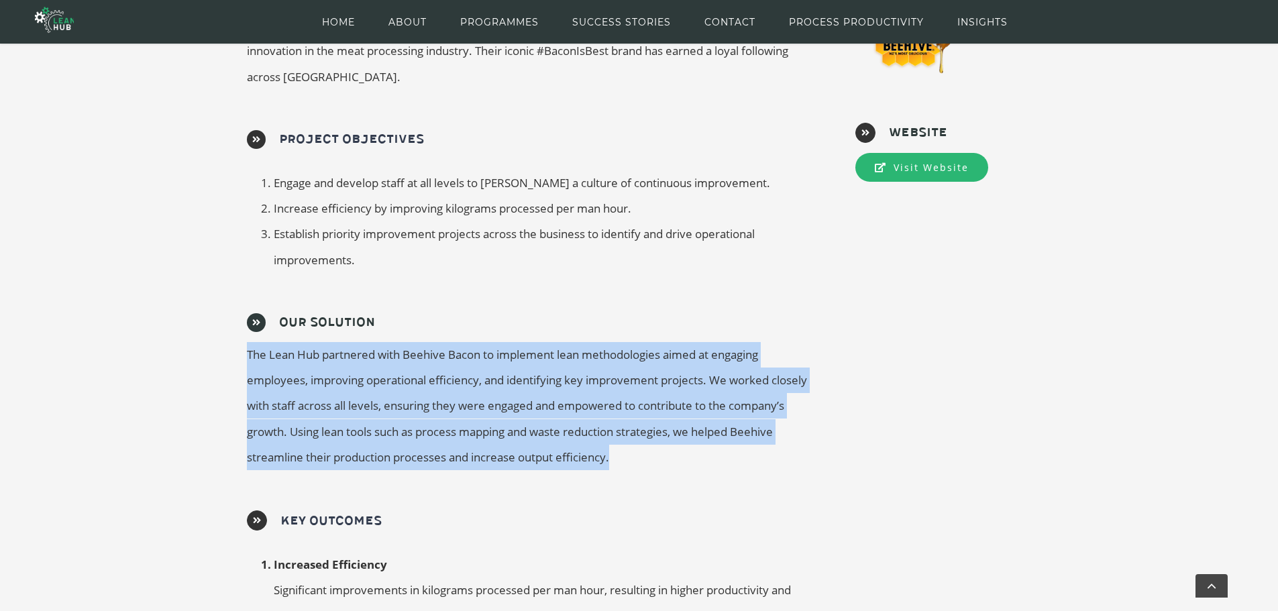
click at [285, 399] on span "The Lean Hub partnered with Beehive Bacon to implement lean methodologies aimed…" at bounding box center [527, 406] width 560 height 118
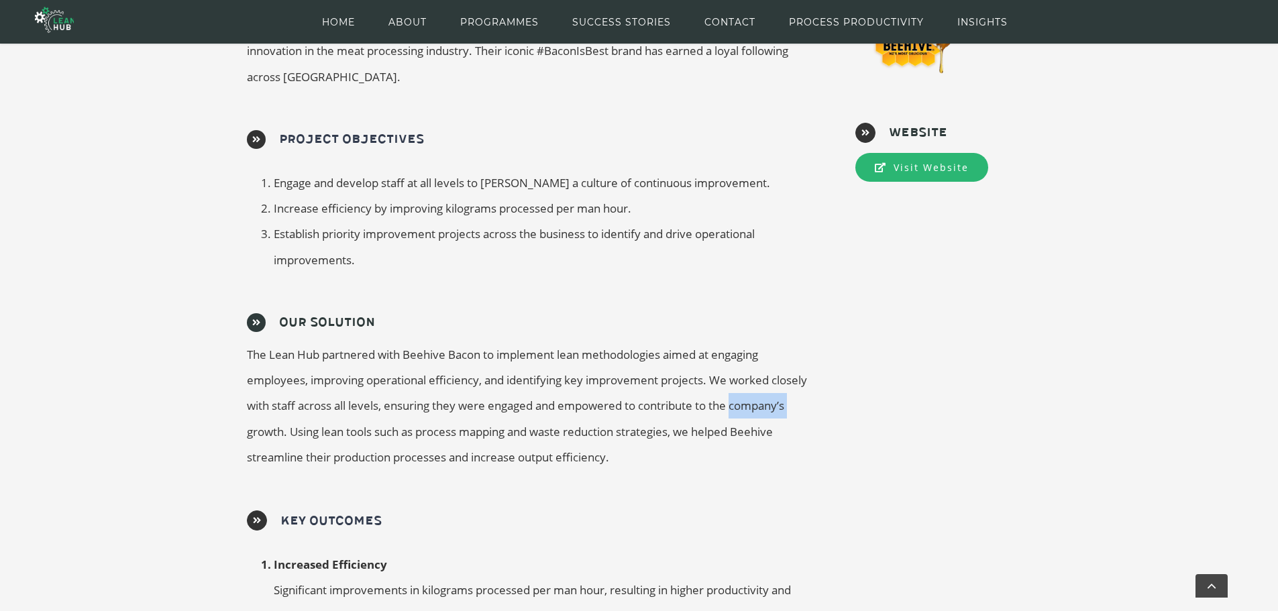
click at [285, 399] on span "The Lean Hub partnered with Beehive Bacon to implement lean methodologies aimed…" at bounding box center [527, 406] width 560 height 118
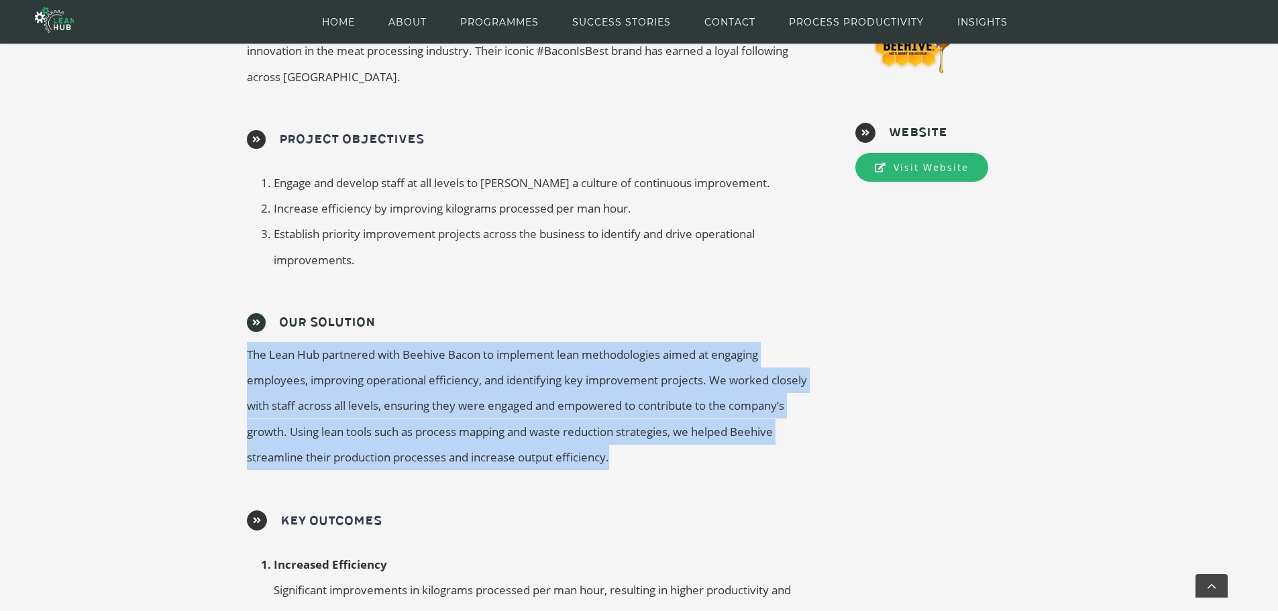
click at [285, 399] on span "The Lean Hub partnered with Beehive Bacon to implement lean methodologies aimed…" at bounding box center [527, 406] width 560 height 118
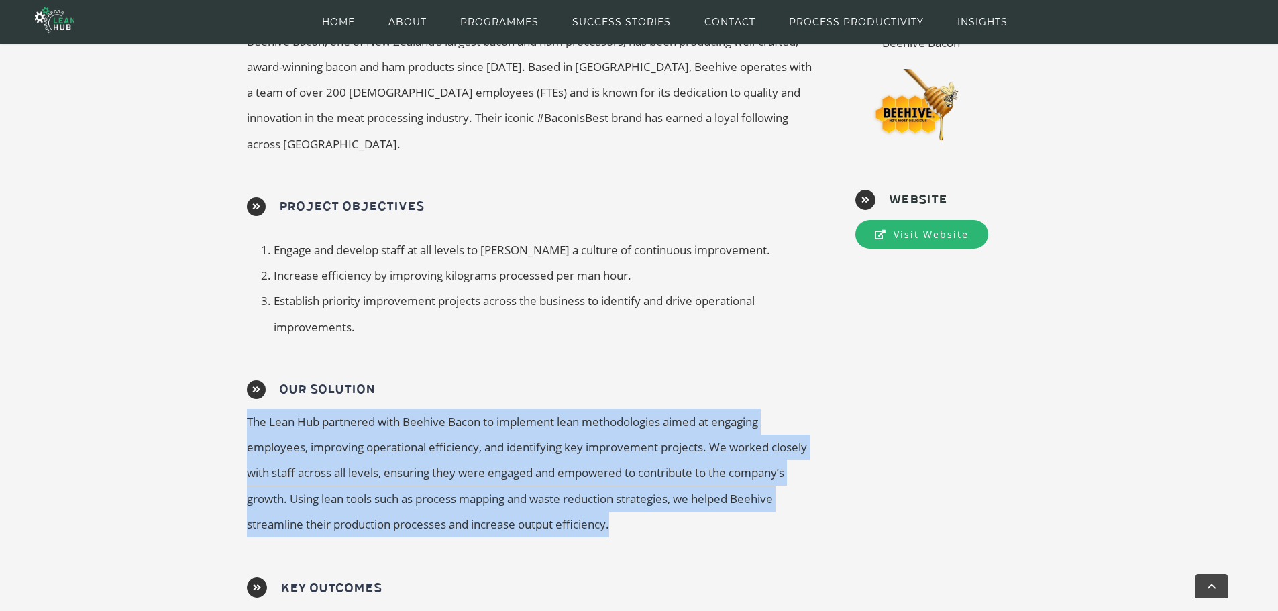
scroll to position [111, 0]
